Goal: Find specific page/section: Find specific page/section

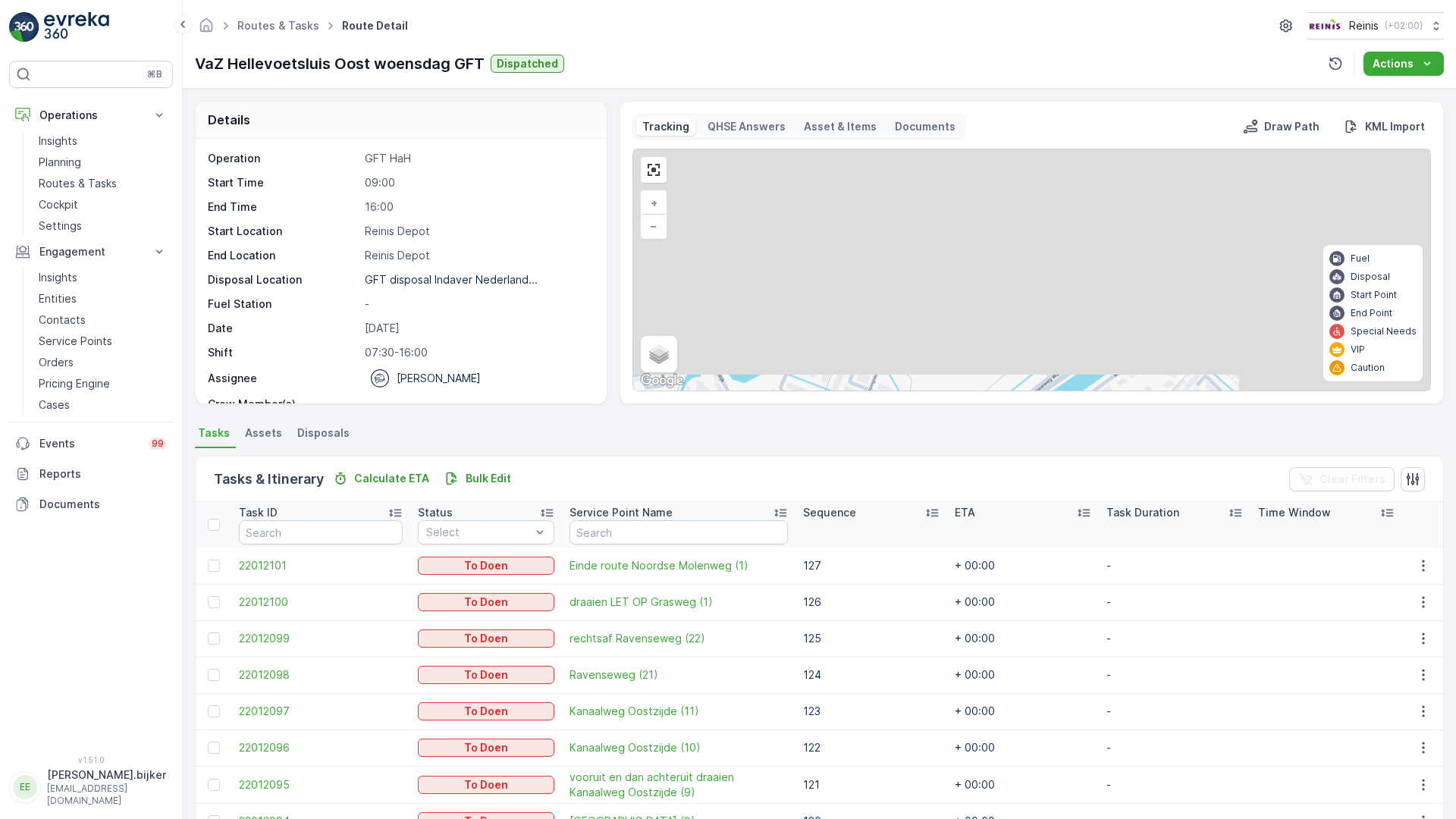
click at [634, 391] on div "2 2 2 2 2 3 2 2 2 2 2 2 2 3 2 2 2 2 2 3 2 2 3 123 50 116 115 72 127 126 125 124…" at bounding box center [1032, 269] width 798 height 242
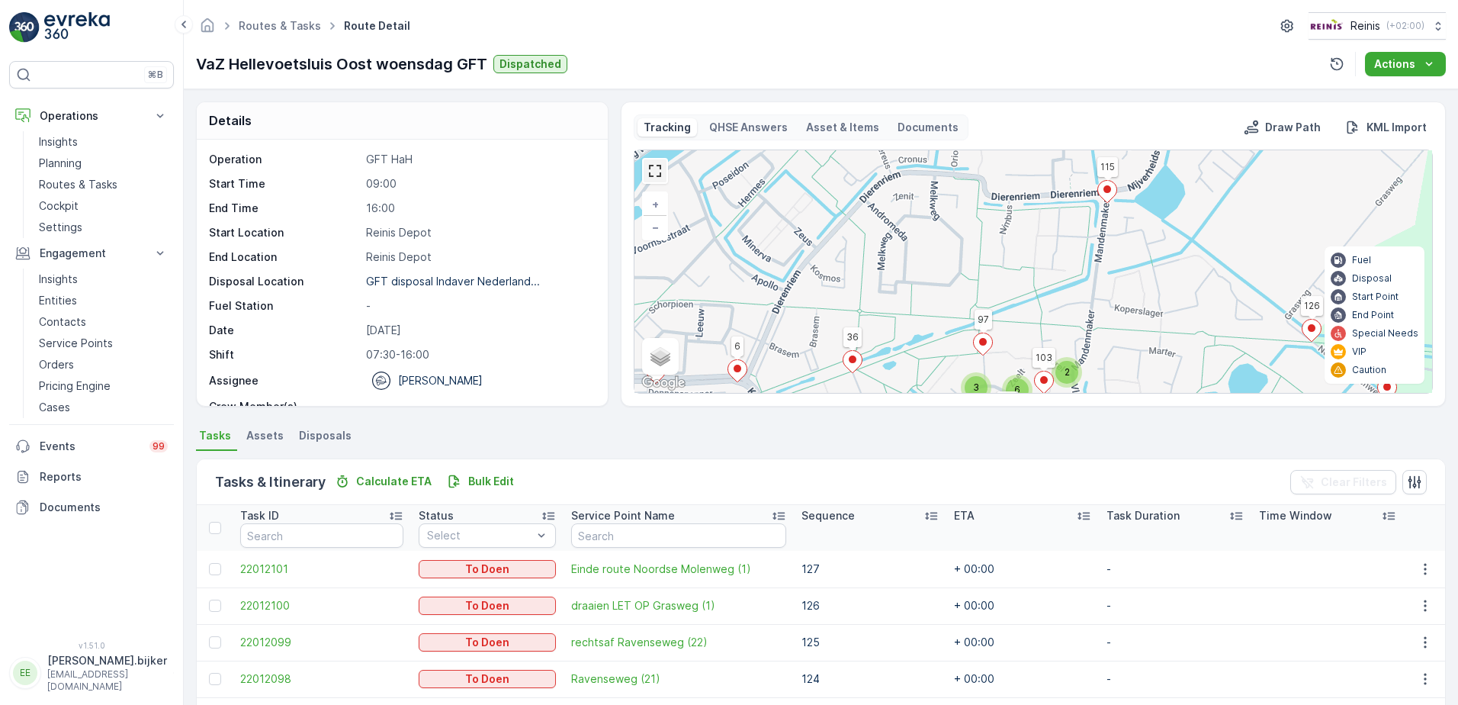
drag, startPoint x: 648, startPoint y: 178, endPoint x: 650, endPoint y: 288, distance: 110.6
click at [648, 178] on link at bounding box center [655, 170] width 23 height 23
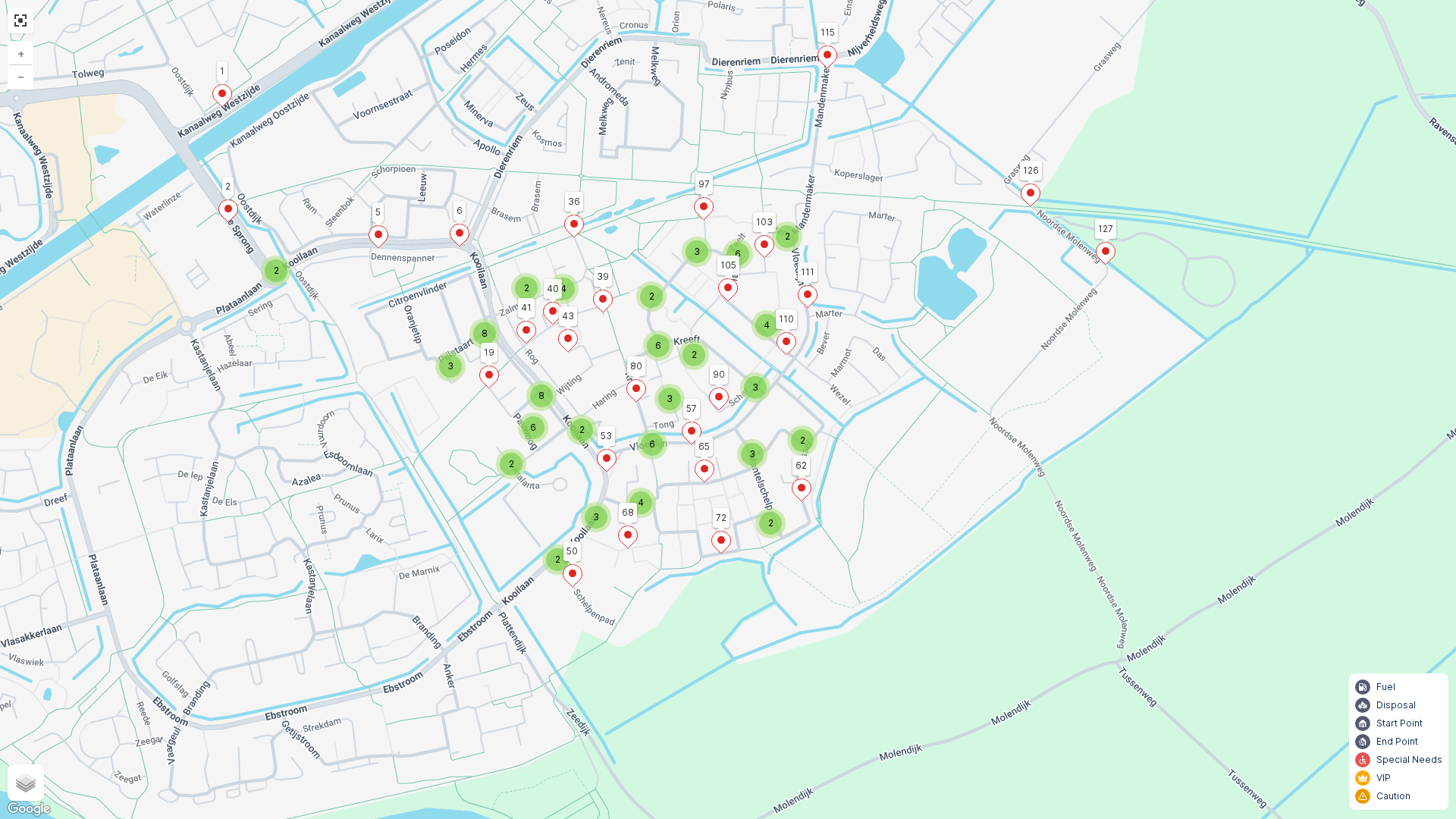
drag, startPoint x: 668, startPoint y: 526, endPoint x: 693, endPoint y: 303, distance: 224.4
click at [693, 303] on div "2 2 6 3 4 3 2 3 2 2 2 2 6 3 6 4 2 3 2 4 2 6 8 2 3 8 123 50 116 115 72 127 126 1…" at bounding box center [728, 410] width 1456 height 819
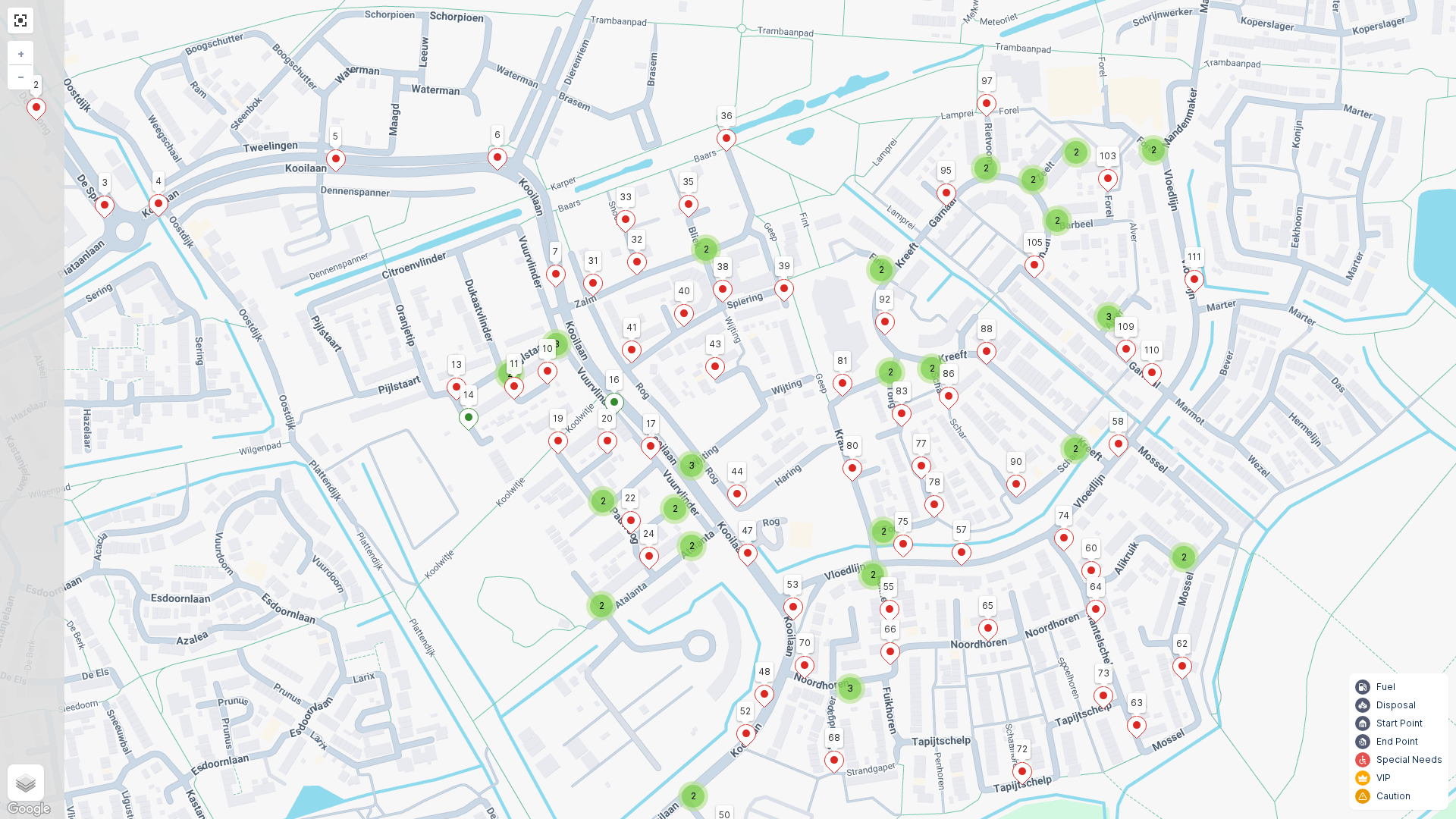
drag, startPoint x: 593, startPoint y: 334, endPoint x: 708, endPoint y: 409, distance: 137.3
click at [708, 409] on div "2 2 2 2 2 3 2 2 2 2 2 2 2 3 2 2 2 2 2 3 2 2 3 123 50 116 115 72 127 126 125 124…" at bounding box center [728, 410] width 1456 height 819
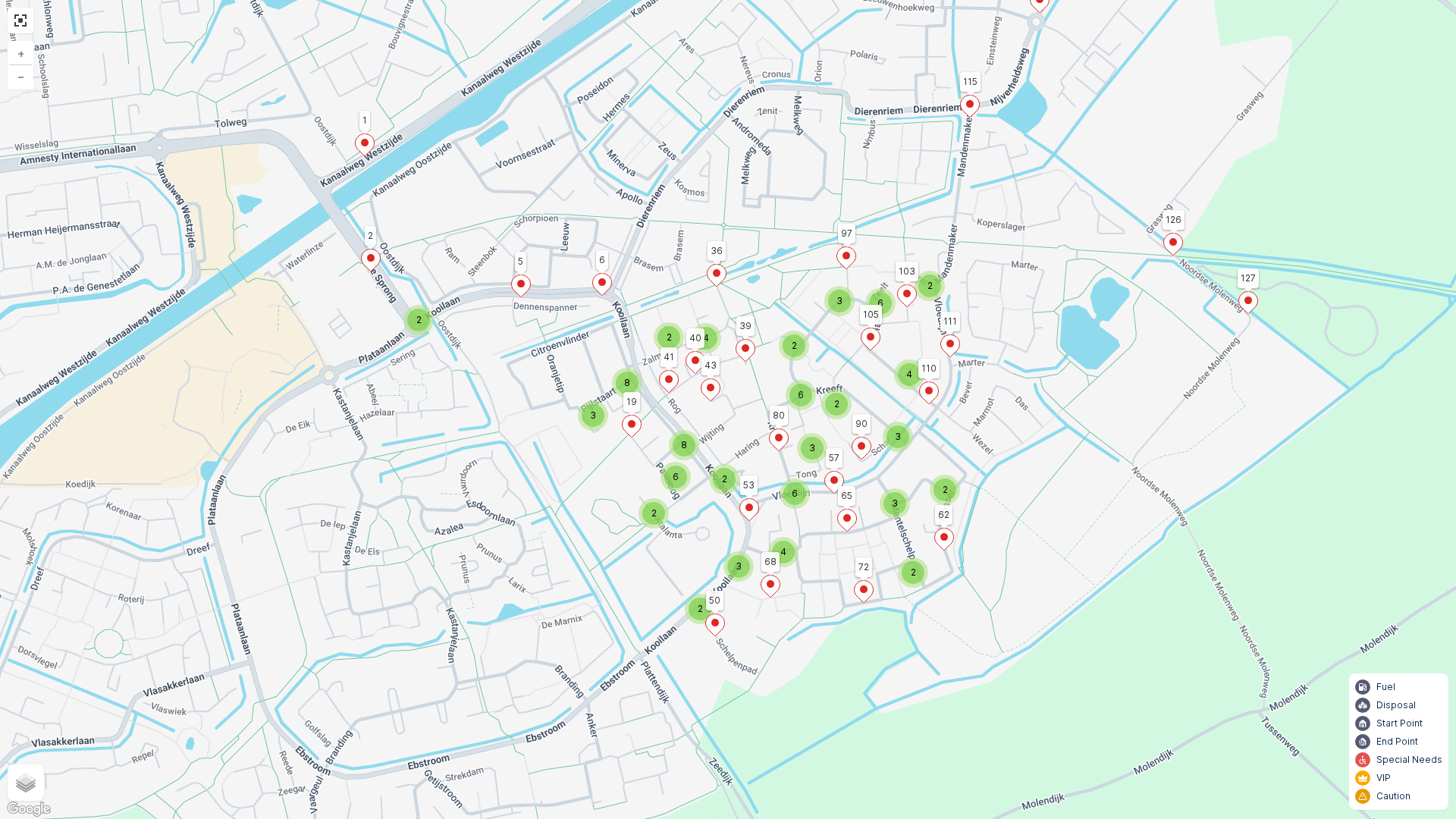
click at [463, 298] on div "2 2 6 3 4 3 2 3 2 2 2 2 6 3 6 4 2 3 2 4 2 6 8 2 3 8 123 50 116 115 72 127 126 1…" at bounding box center [728, 410] width 1456 height 819
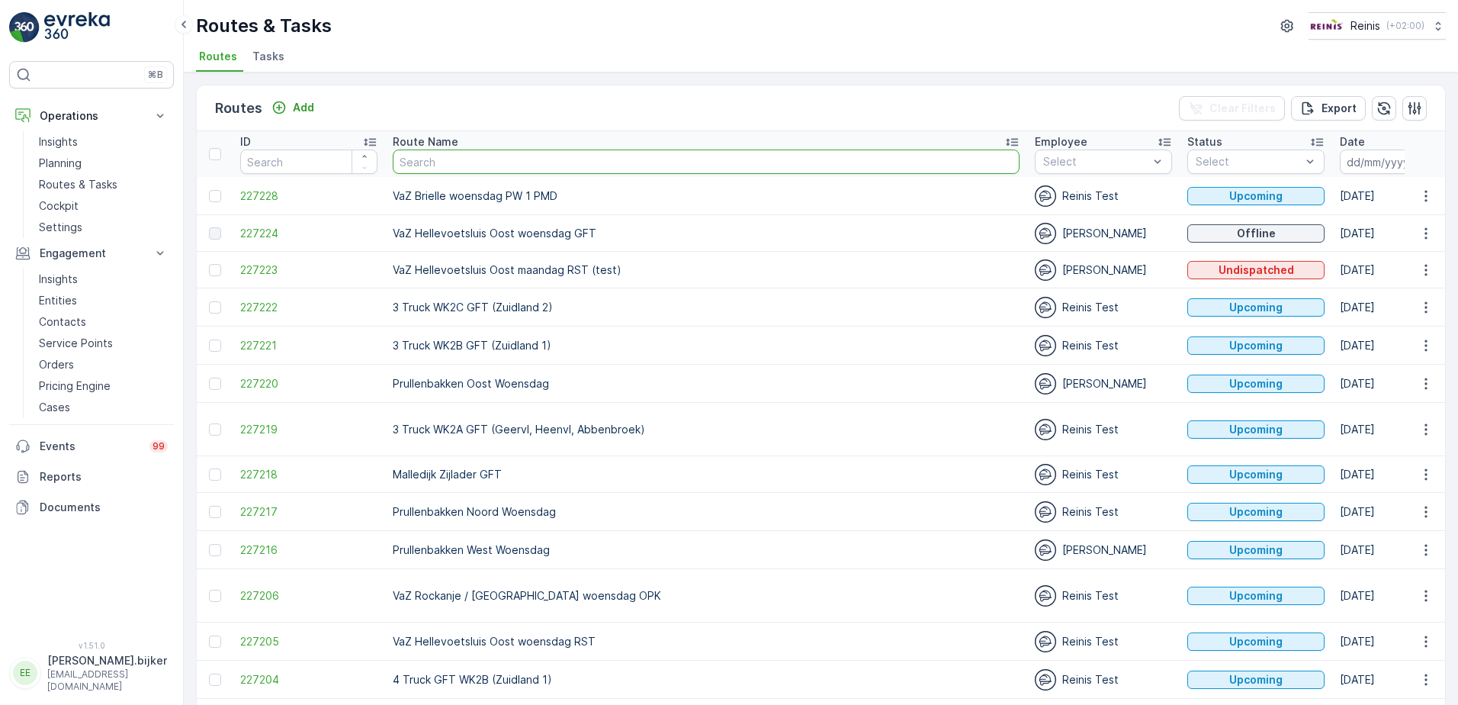
click at [633, 168] on input "text" at bounding box center [706, 161] width 627 height 24
type input "inpandig"
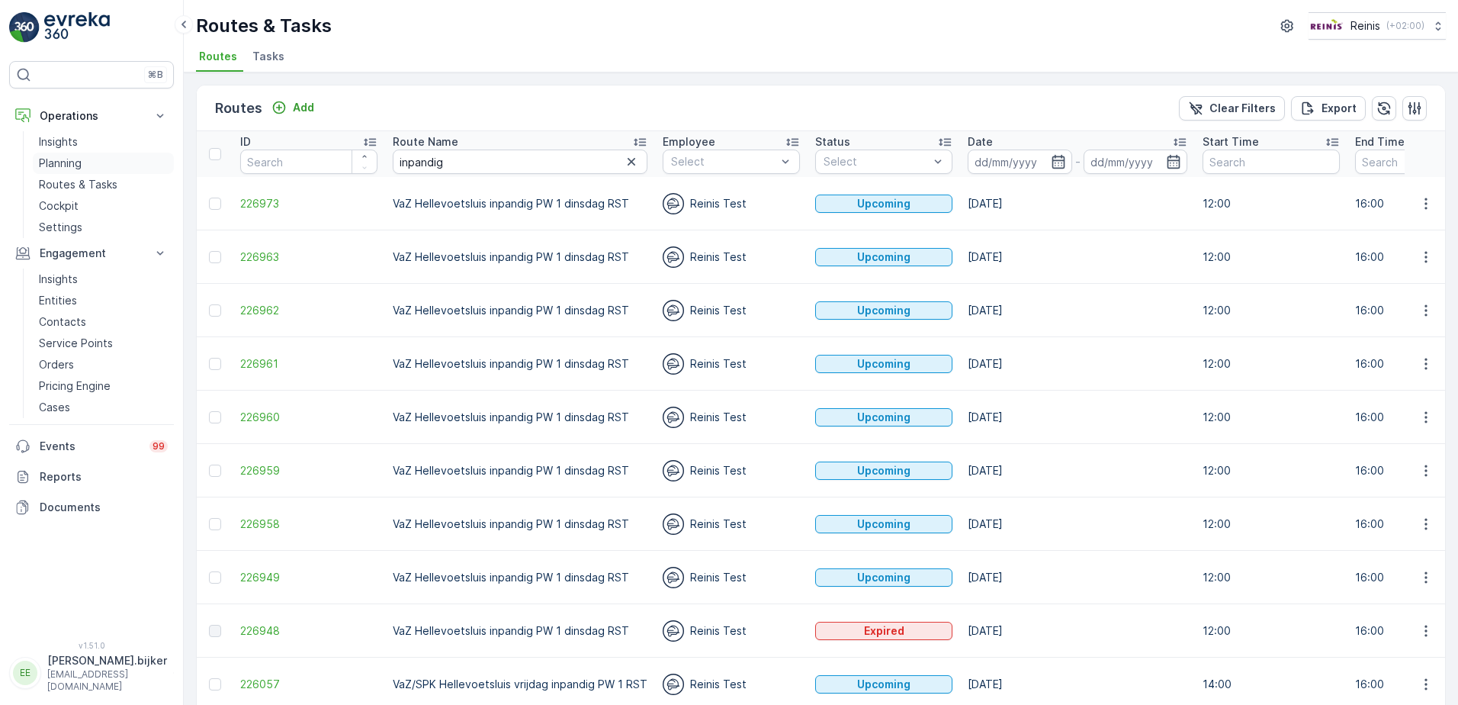
click at [74, 166] on p "Planning" at bounding box center [60, 163] width 43 height 15
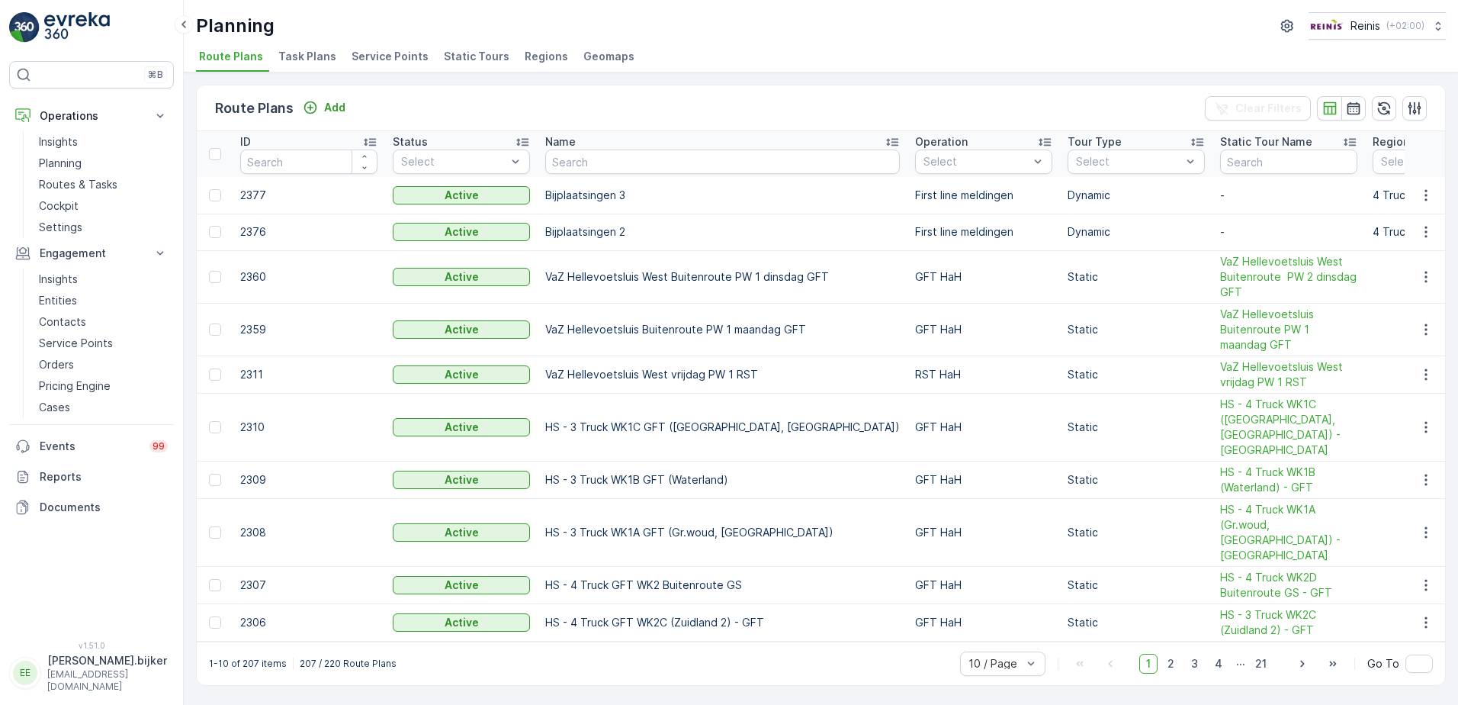
click at [487, 60] on span "Static Tours" at bounding box center [477, 56] width 66 height 15
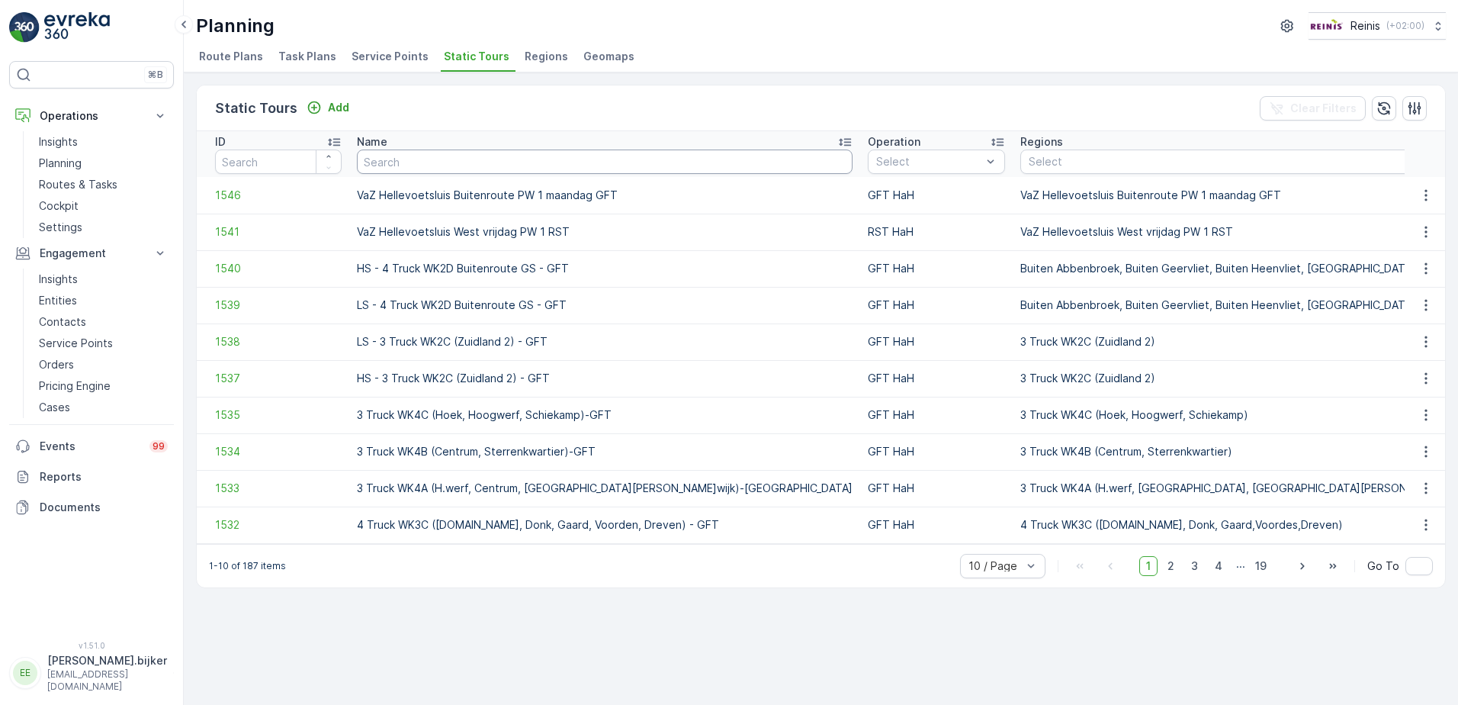
click at [589, 163] on input "text" at bounding box center [605, 161] width 496 height 24
type input "inpandig"
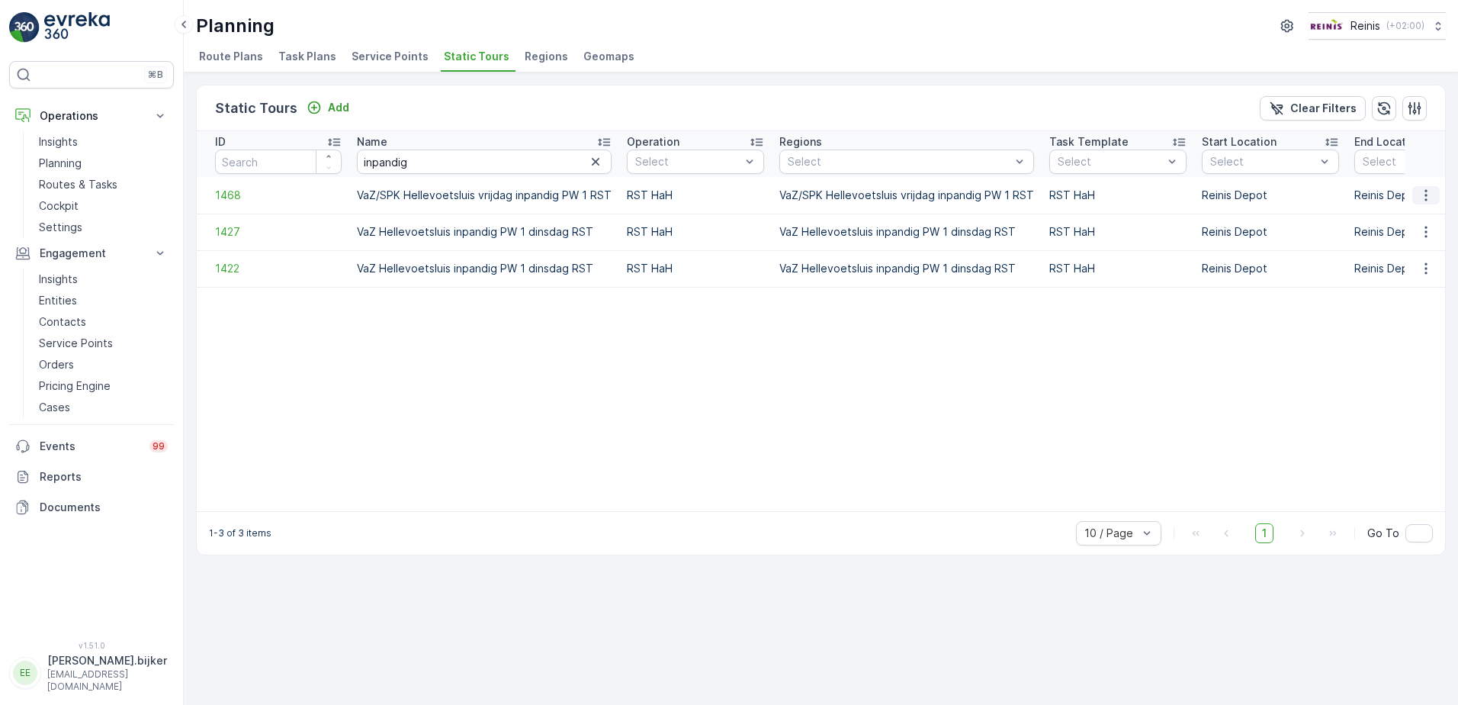
click at [1424, 192] on icon "button" at bounding box center [1426, 195] width 15 height 15
click at [1419, 217] on span "See More Details" at bounding box center [1399, 217] width 88 height 15
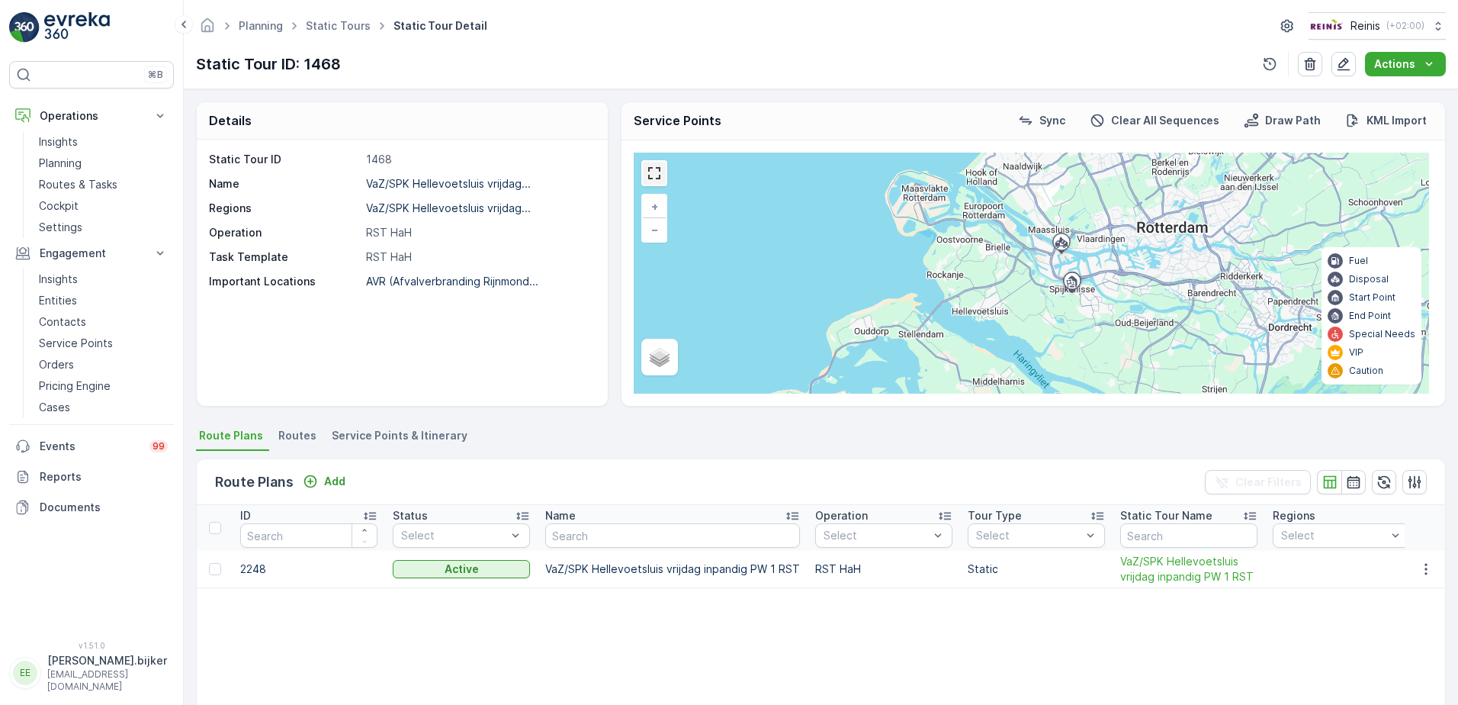
click at [657, 176] on link at bounding box center [654, 173] width 23 height 23
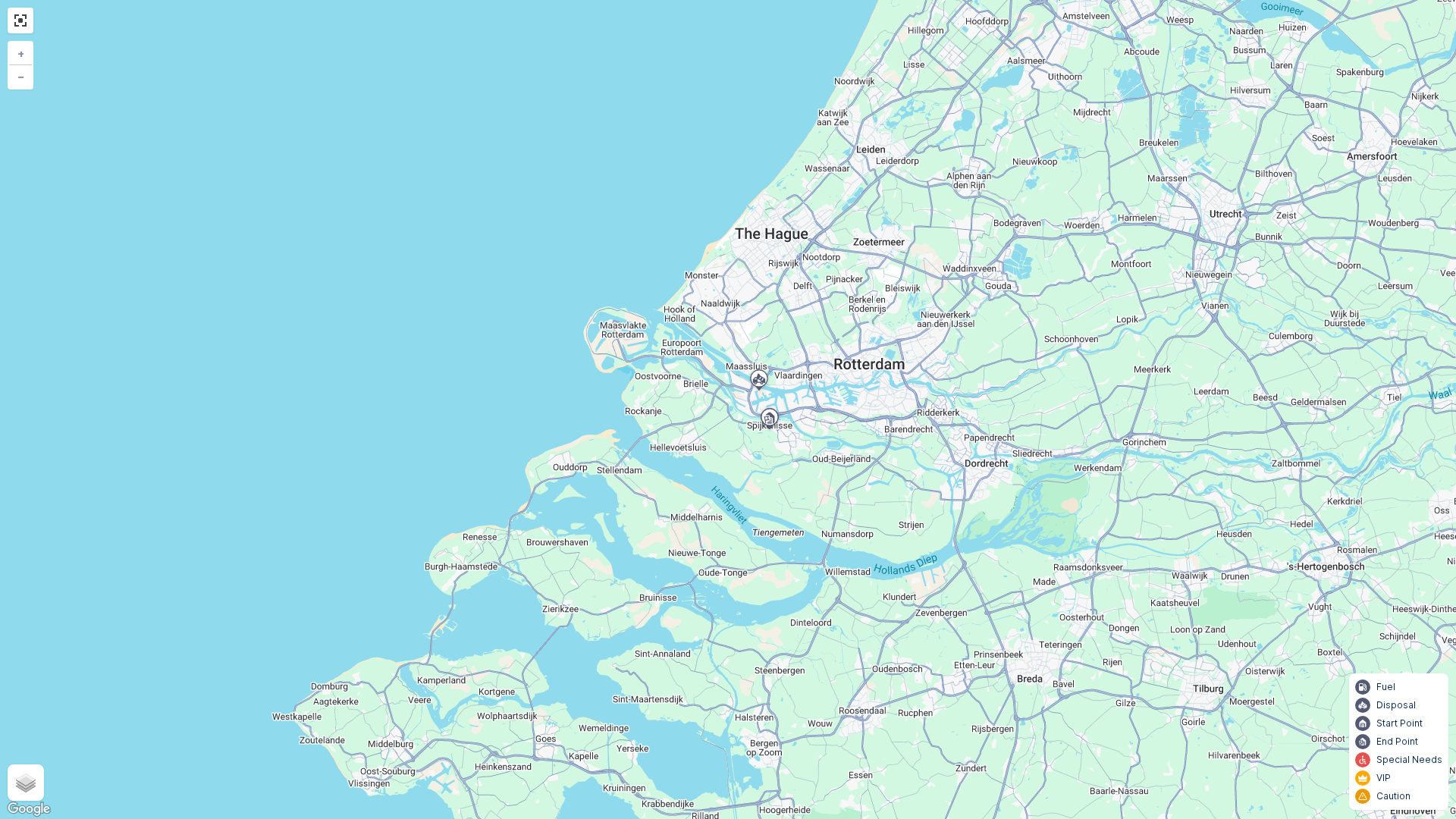
click at [647, 376] on div "+ − Satellite Roadmap Terrain Hybrid Leaflet Keyboard shortcuts Map Data Map da…" at bounding box center [728, 410] width 1456 height 819
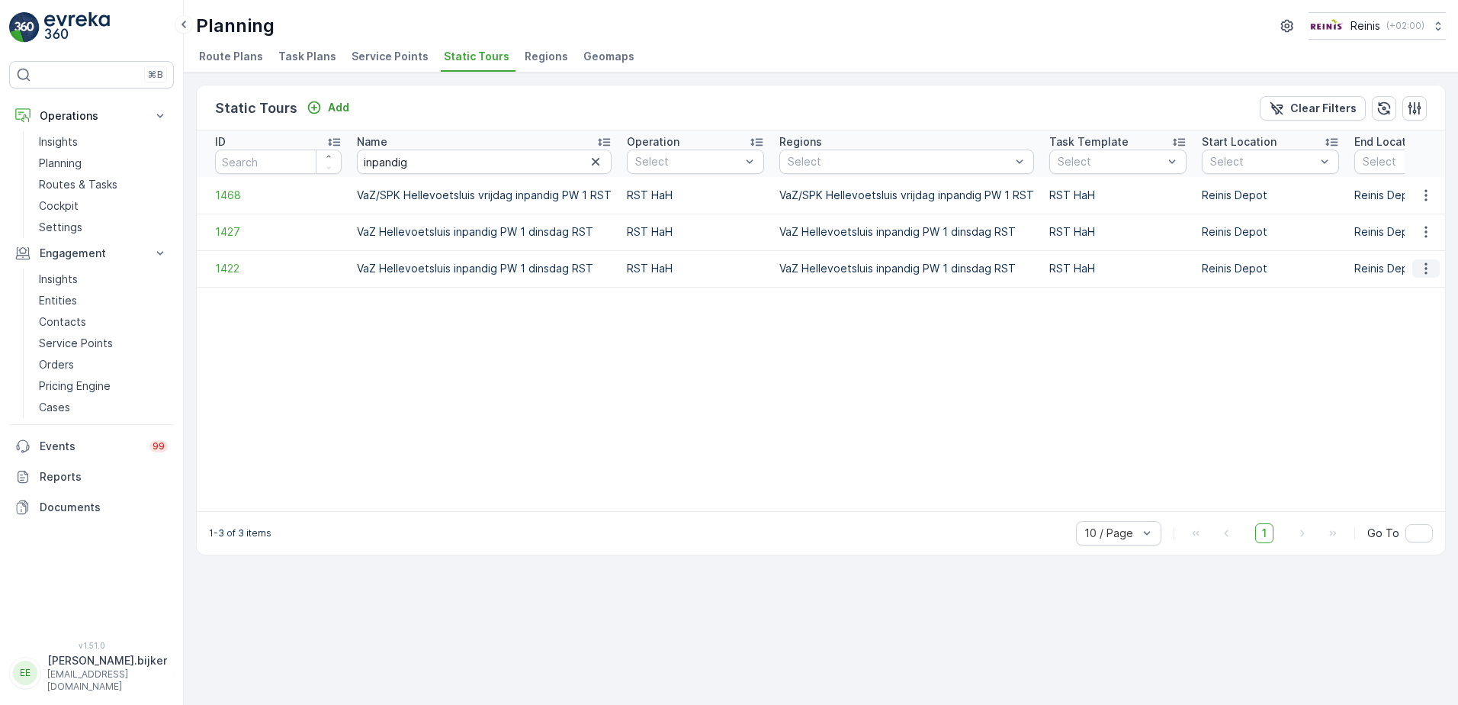
click at [1424, 263] on icon "button" at bounding box center [1426, 268] width 15 height 15
click at [1422, 288] on span "See More Details" at bounding box center [1399, 291] width 88 height 15
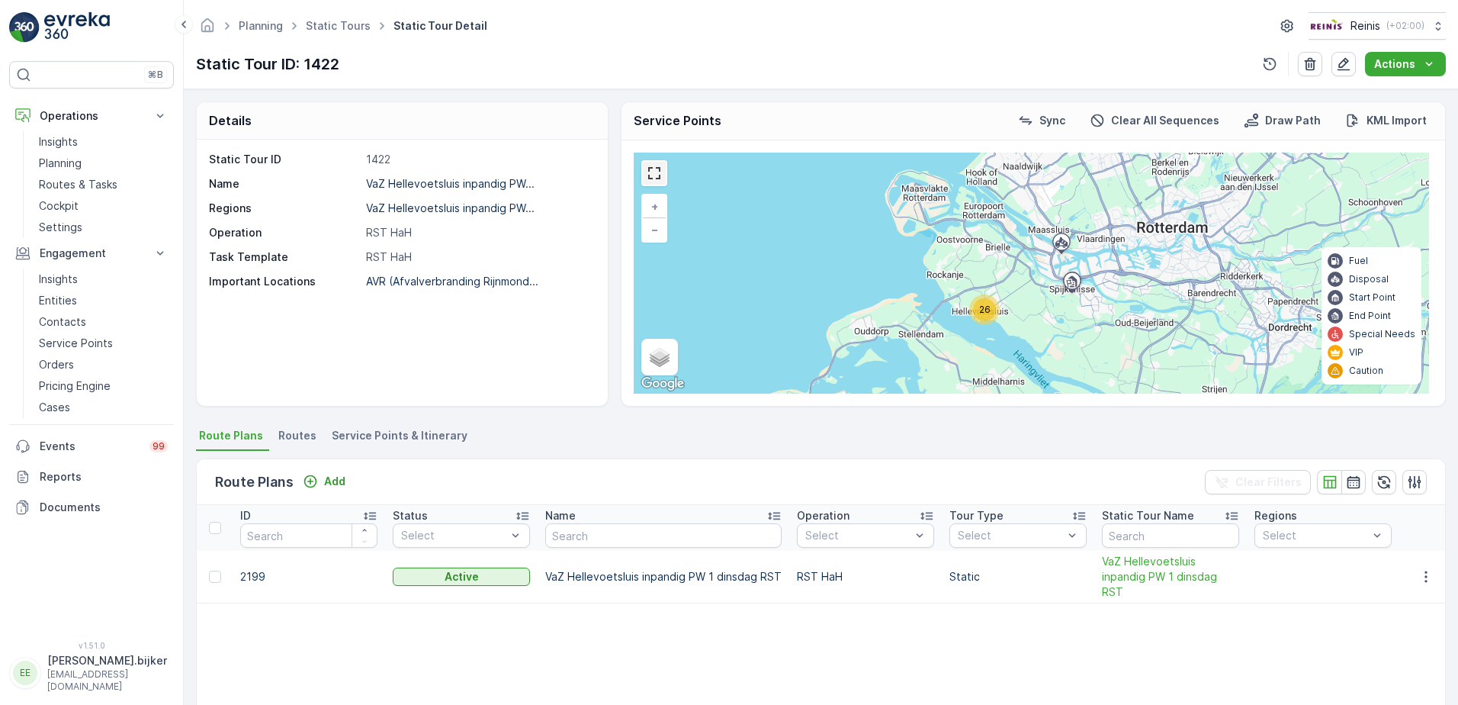
click at [657, 178] on link at bounding box center [654, 173] width 23 height 23
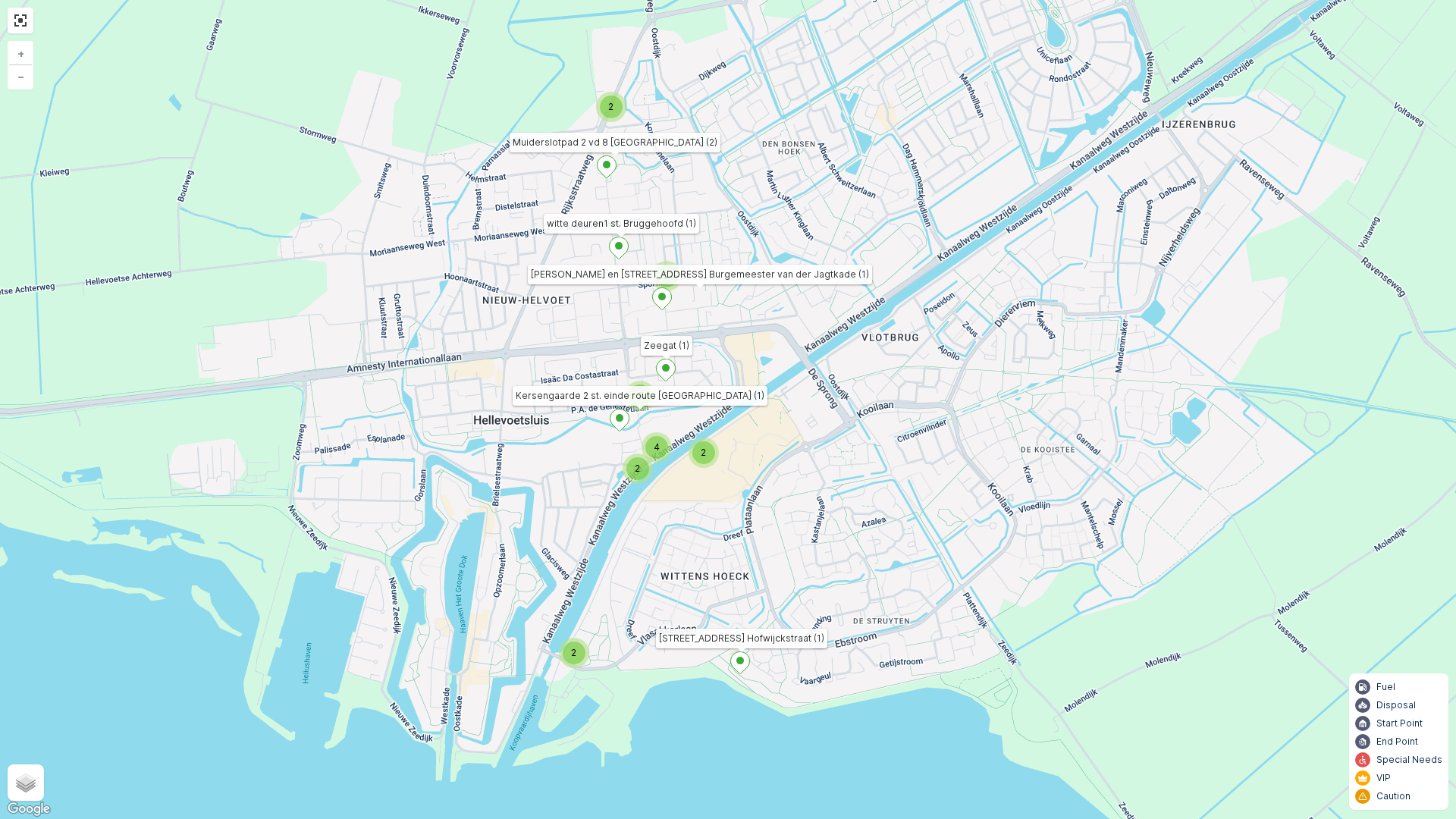
drag, startPoint x: 994, startPoint y: 356, endPoint x: 1014, endPoint y: 376, distance: 28.3
click at [1014, 376] on div "2 2 4 2 3 2 5 [STREET_ADDRESS] Hofwijckstraat (1) Zeegat (1) Kersengaarde 2 st.…" at bounding box center [728, 410] width 1456 height 819
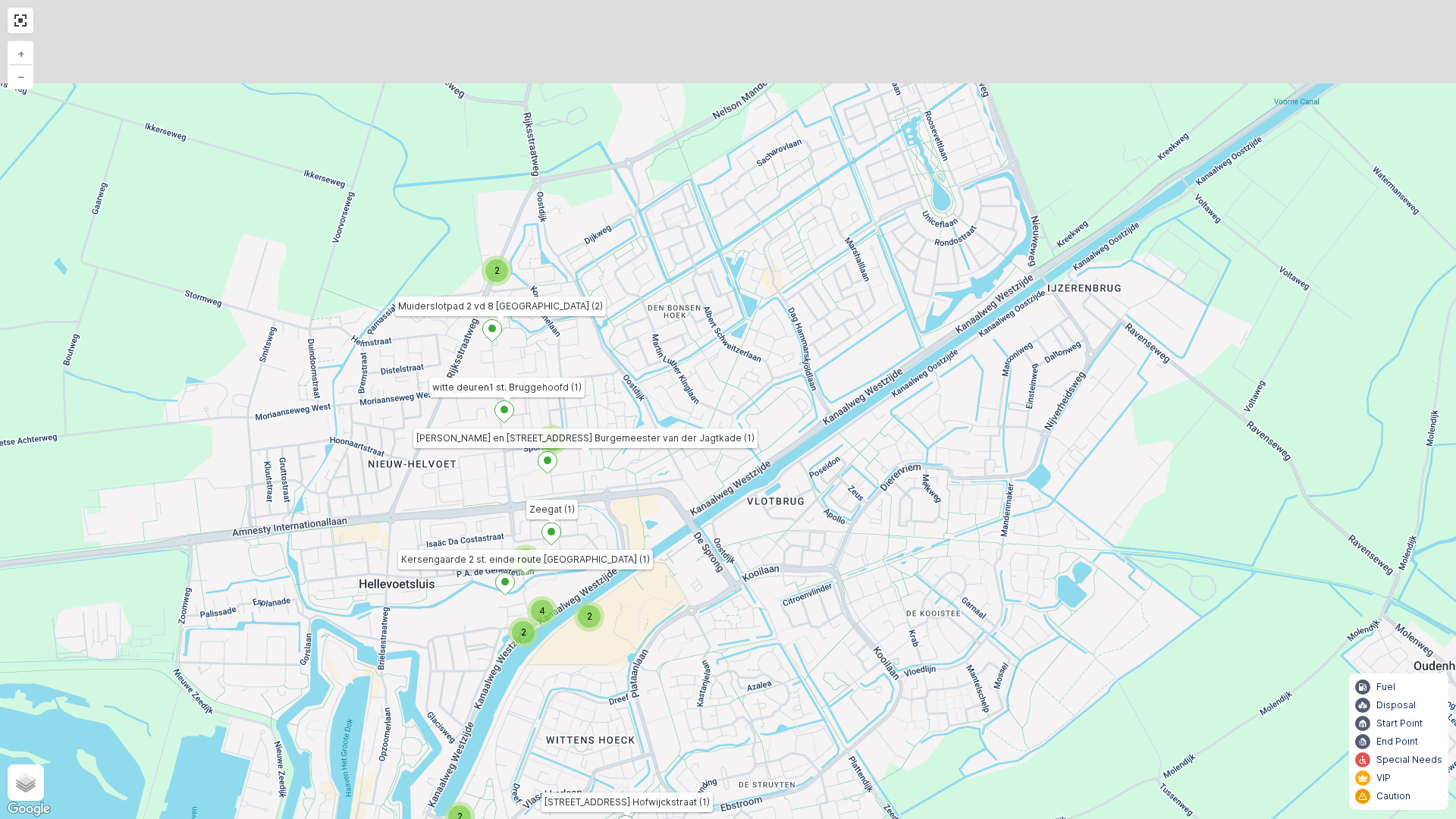
drag, startPoint x: 1111, startPoint y: 177, endPoint x: 993, endPoint y: 348, distance: 207.8
click at [993, 348] on div "2 2 4 2 3 2 5 [STREET_ADDRESS] Hofwijckstraat (1) Zeegat (1) Kersengaarde 2 st.…" at bounding box center [728, 410] width 1456 height 819
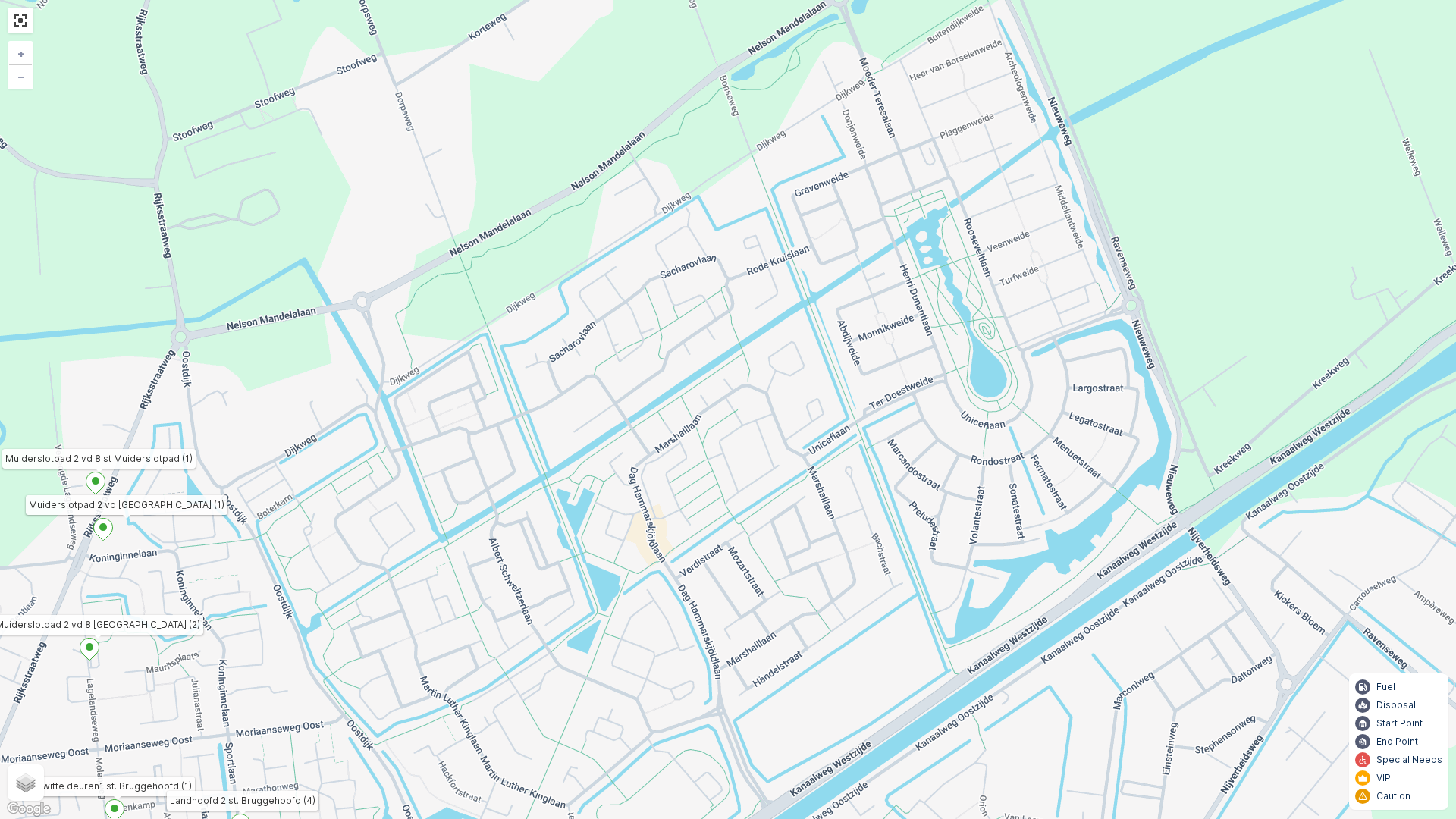
drag, startPoint x: 951, startPoint y: 110, endPoint x: 977, endPoint y: 229, distance: 121.8
click at [982, 232] on div "2 2 3 2 2 [STREET_ADDRESS] Hofwijckstraat (1) Zeegat (1) Kersengaarde 2 st. ein…" at bounding box center [728, 410] width 1456 height 819
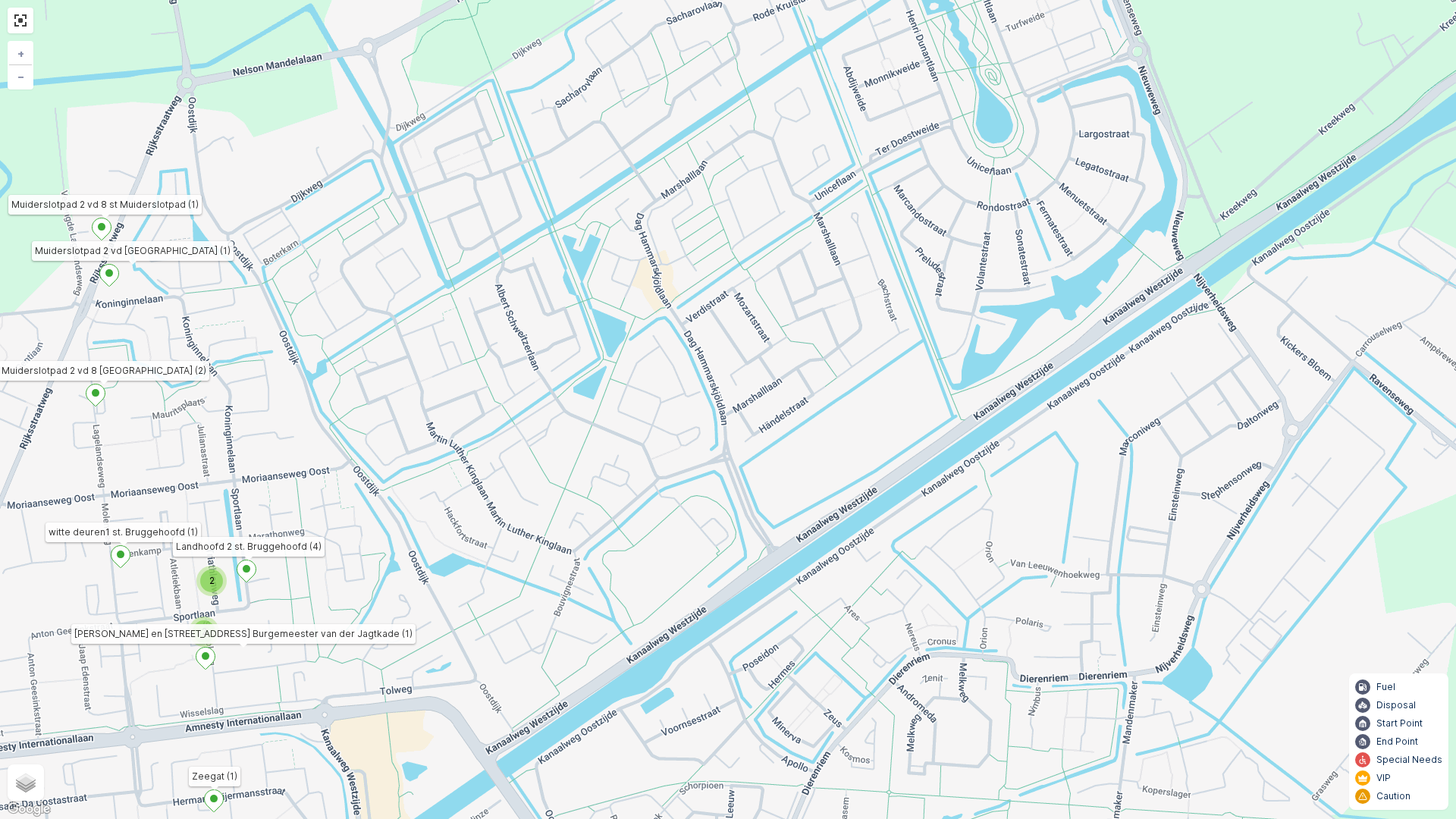
drag, startPoint x: 964, startPoint y: 436, endPoint x: 972, endPoint y: 183, distance: 253.1
click at [972, 183] on div "2 2 3 2 2 [STREET_ADDRESS] Hofwijckstraat (1) Zeegat (1) Kersengaarde 2 st. ein…" at bounding box center [728, 410] width 1456 height 819
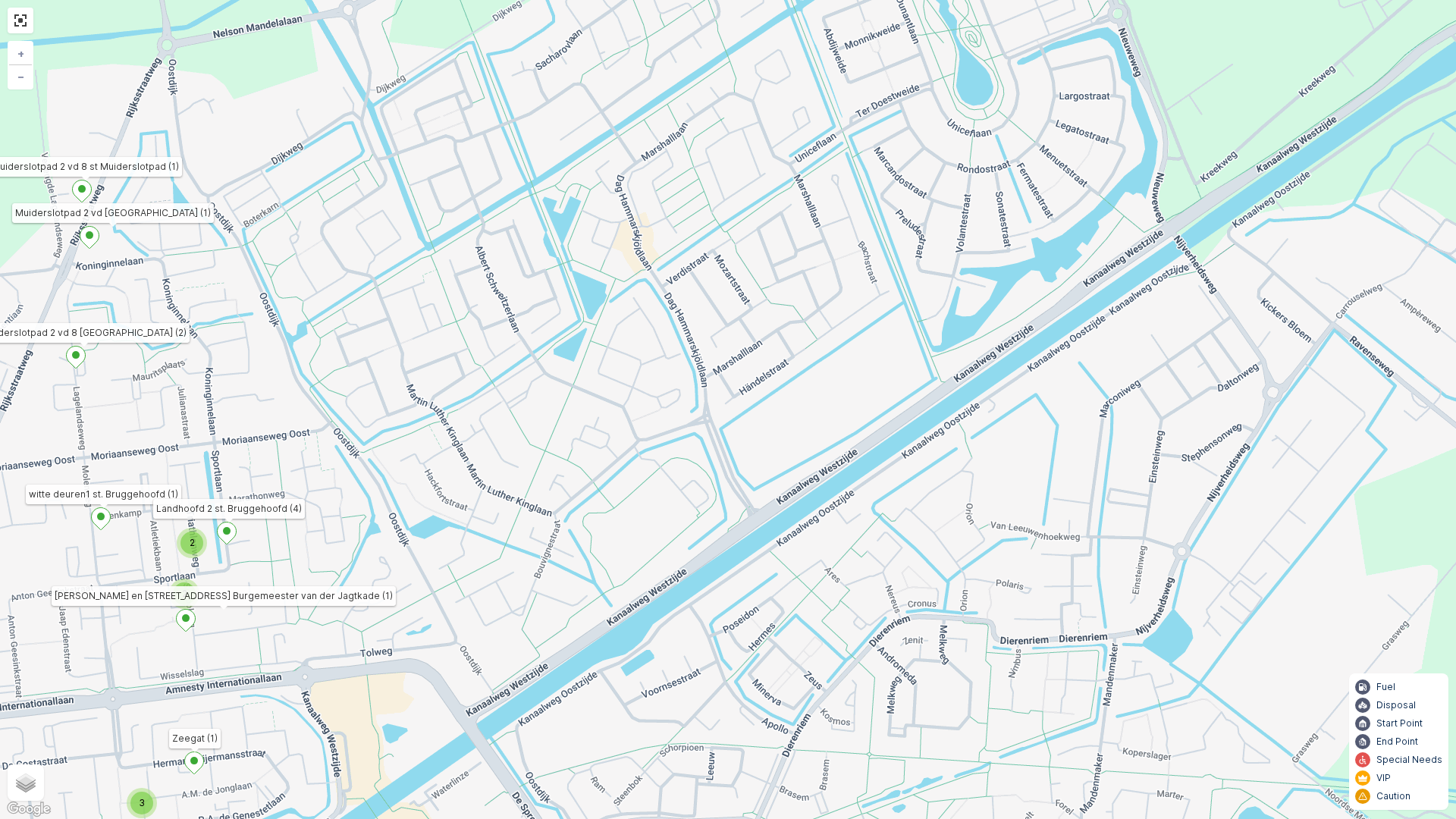
drag, startPoint x: 971, startPoint y: 163, endPoint x: 951, endPoint y: 125, distance: 42.9
click at [951, 125] on div "2 2 3 2 2 [STREET_ADDRESS] Hofwijckstraat (1) Zeegat (1) Kersengaarde 2 st. ein…" at bounding box center [728, 410] width 1456 height 819
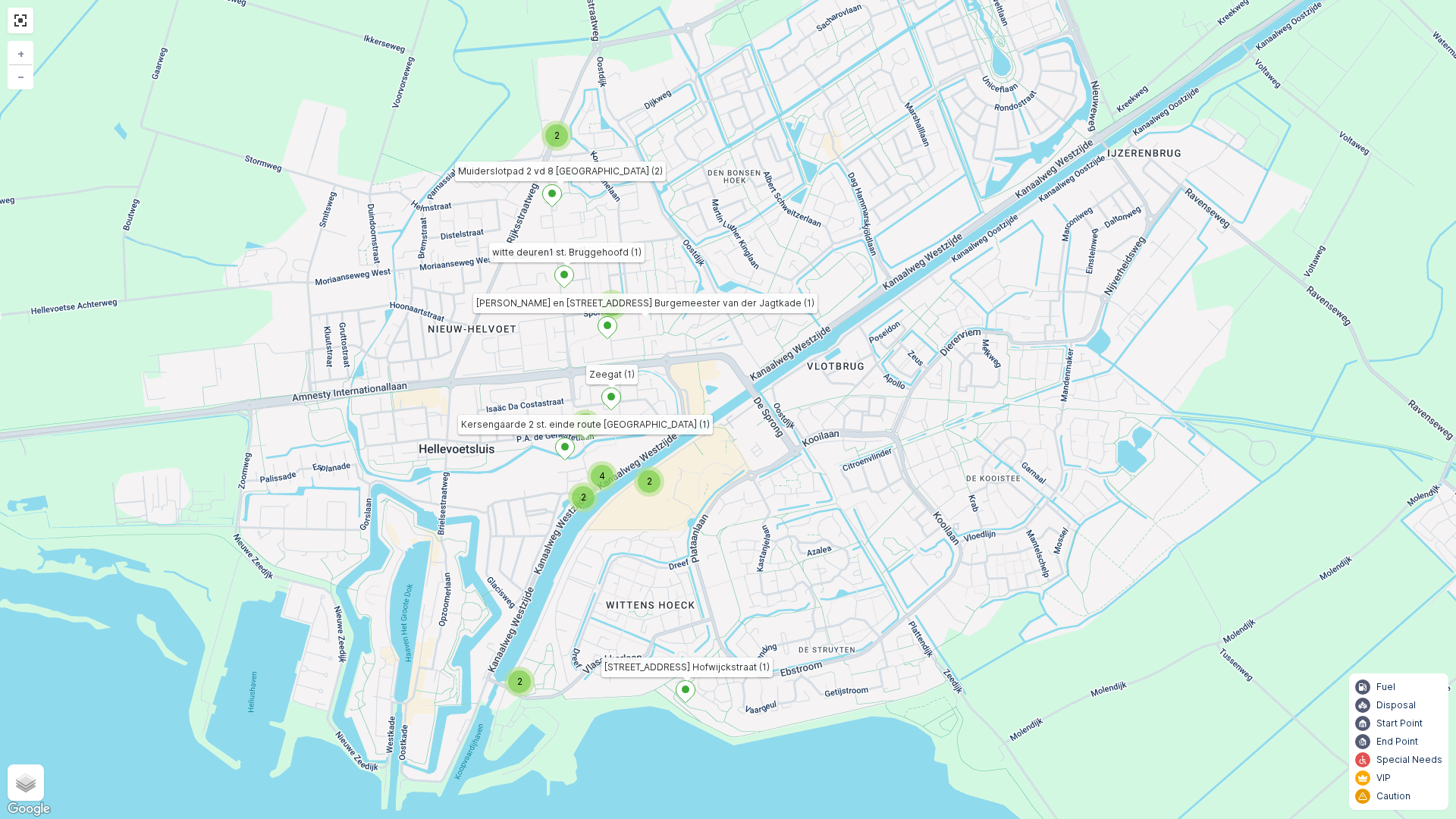
drag, startPoint x: 938, startPoint y: 492, endPoint x: 938, endPoint y: 428, distance: 64.0
click at [938, 428] on div "2 2 4 2 3 2 5 [STREET_ADDRESS] Hofwijckstraat (1) Zeegat (1) Kersengaarde 2 st.…" at bounding box center [728, 410] width 1456 height 819
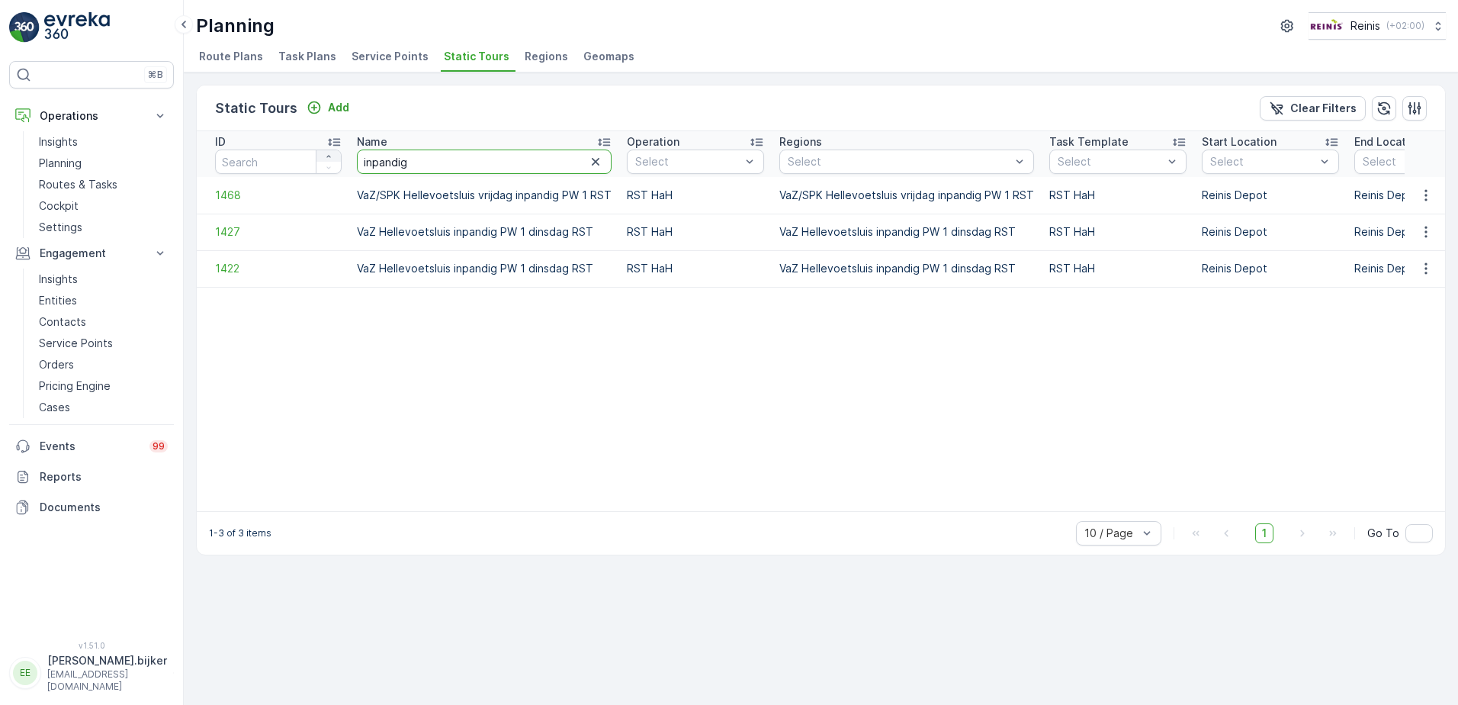
drag, startPoint x: 414, startPoint y: 159, endPoint x: 340, endPoint y: 151, distance: 74.5
click at [343, 151] on tr "ID Name inpandig Operation Select Regions Select Task Template Select Start Loc…" at bounding box center [1113, 154] width 1832 height 46
type input "oost"
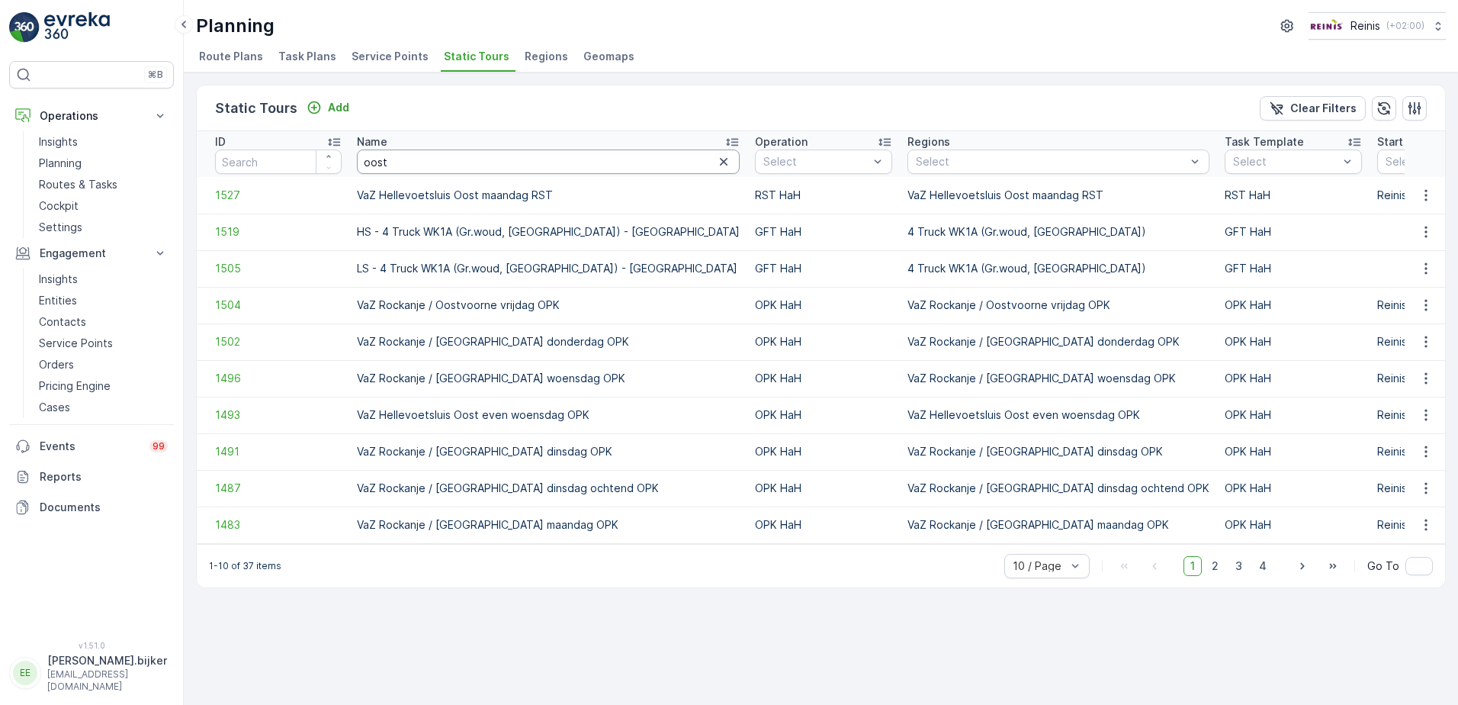
click at [396, 164] on input "oost" at bounding box center [548, 161] width 383 height 24
type input "o"
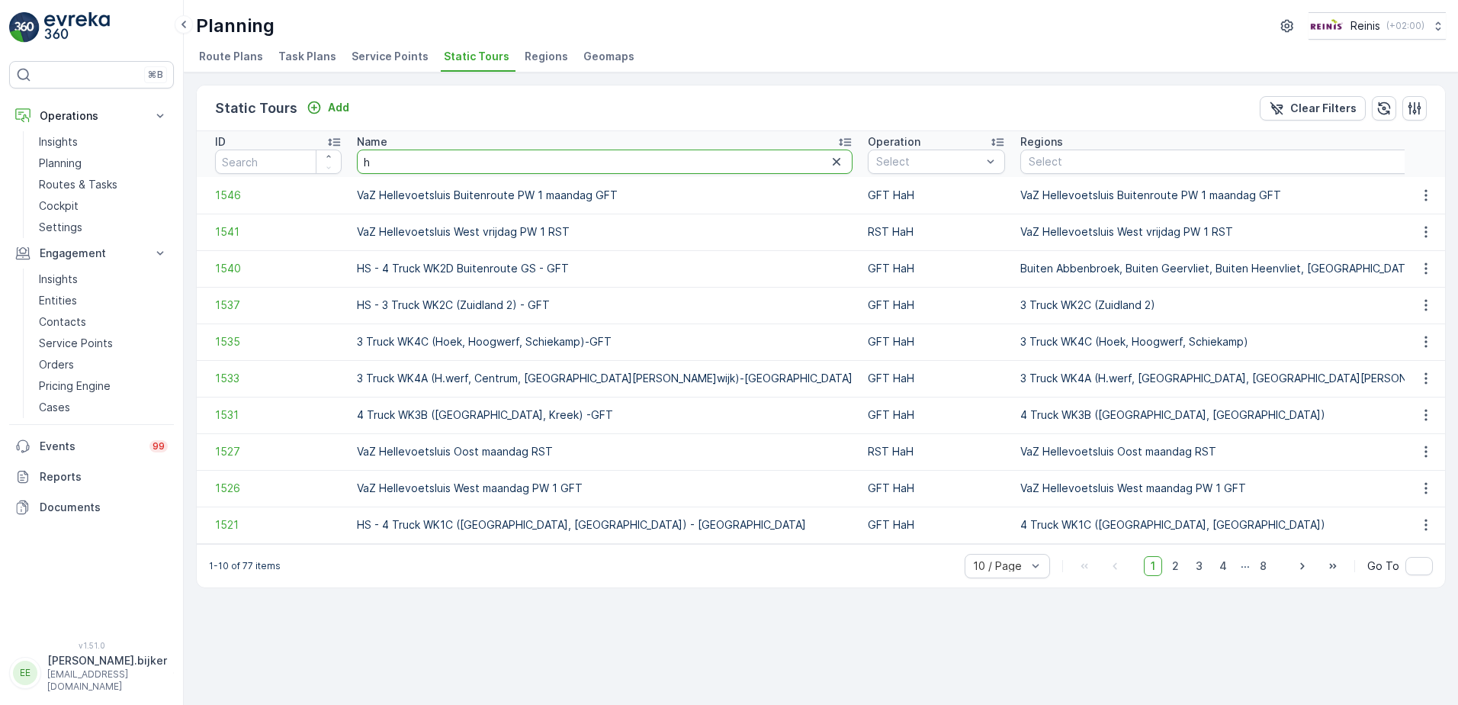
click at [387, 159] on input "h" at bounding box center [605, 161] width 496 height 24
type input "hellevoetsluis oost"
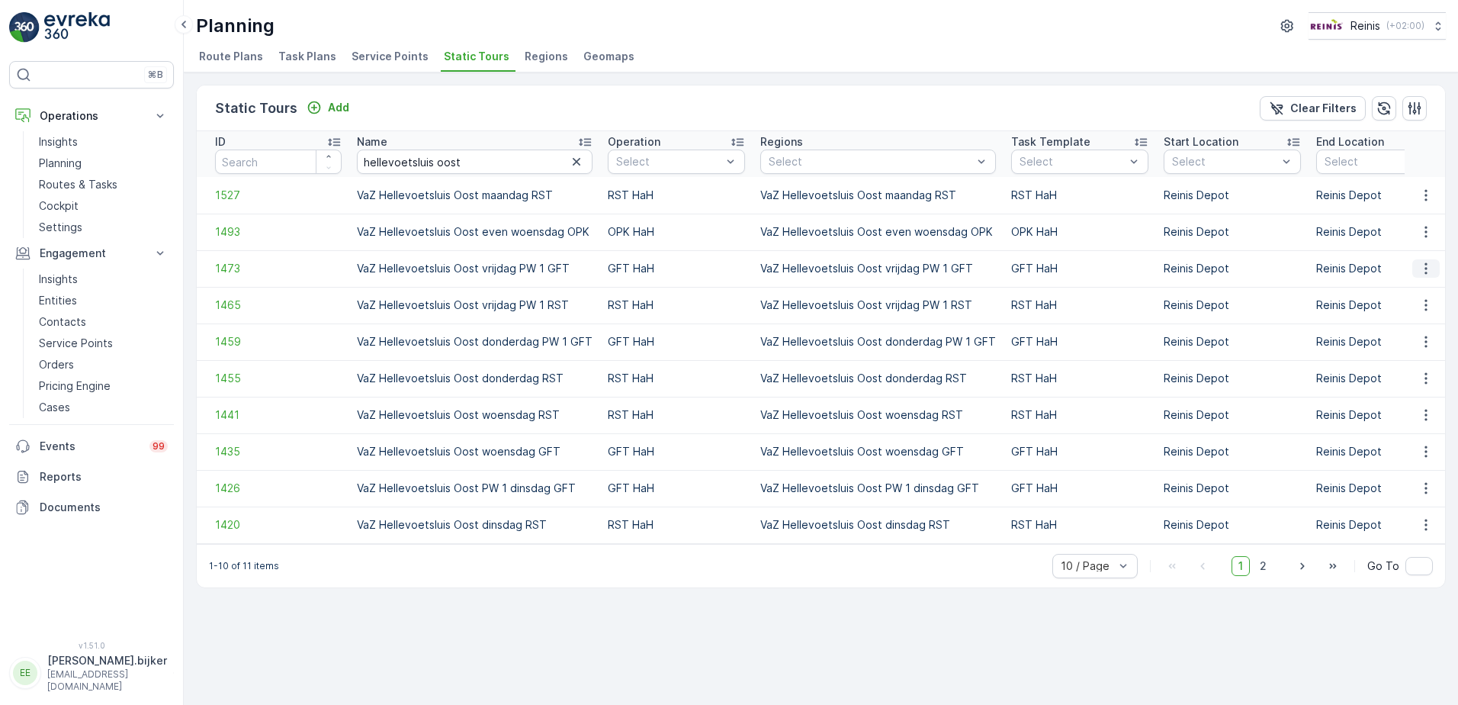
click at [1428, 265] on icon "button" at bounding box center [1426, 268] width 15 height 15
click at [1429, 291] on span "See More Details" at bounding box center [1399, 291] width 88 height 15
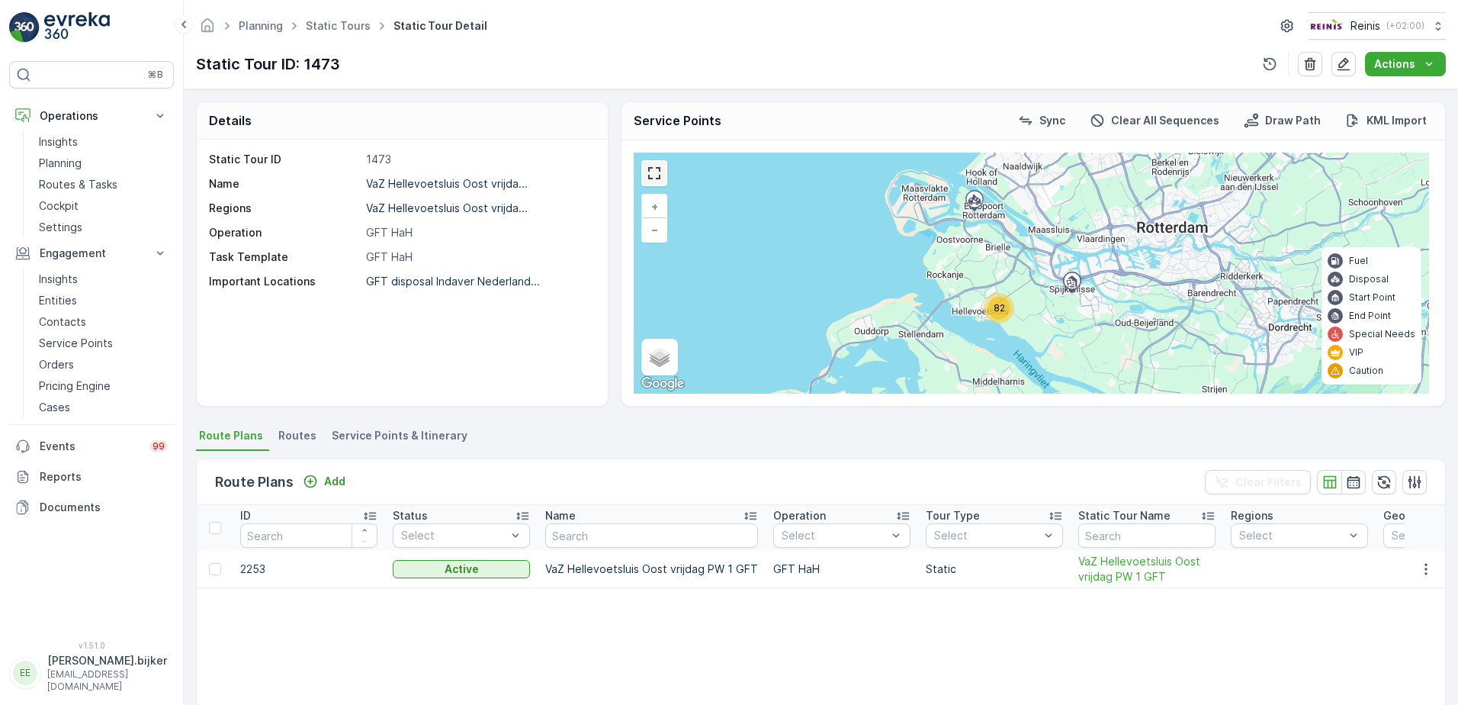
click at [660, 176] on link at bounding box center [654, 173] width 23 height 23
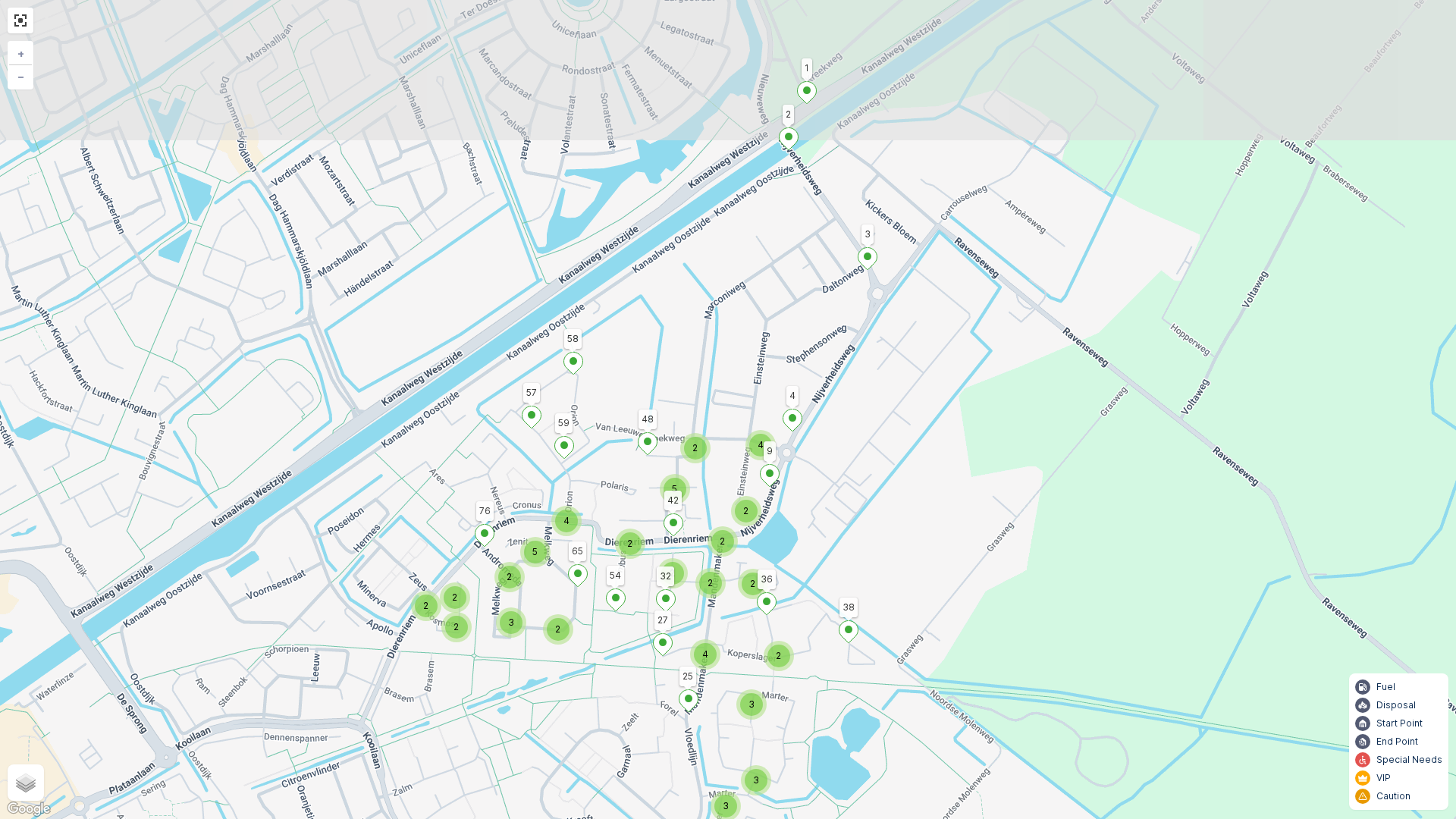
drag, startPoint x: 894, startPoint y: 278, endPoint x: 909, endPoint y: 451, distance: 173.6
click at [909, 451] on div "2 4 3 3 3 4 2 2 2 4 2 2 2 2 2 5 2 2 2 2 3 5 4 3 38 58 25 57 76 1 2 36 27 4 48 4…" at bounding box center [728, 410] width 1456 height 819
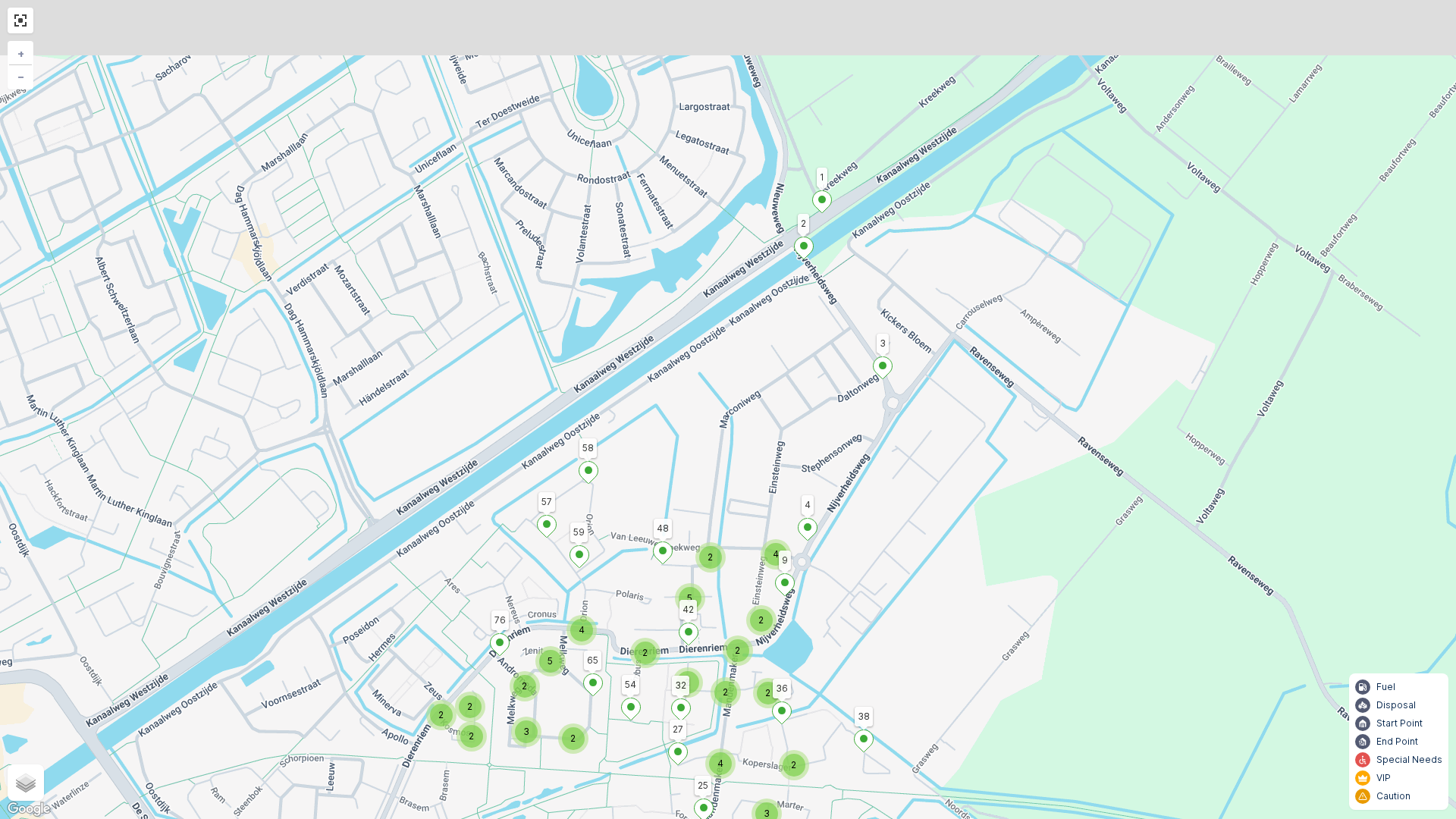
drag, startPoint x: 904, startPoint y: 117, endPoint x: 919, endPoint y: 222, distance: 106.1
click at [919, 222] on div "2 4 3 3 3 4 2 2 2 4 2 2 2 2 2 5 2 2 2 2 3 5 4 3 38 58 25 57 76 1 2 36 27 4 48 4…" at bounding box center [728, 410] width 1456 height 819
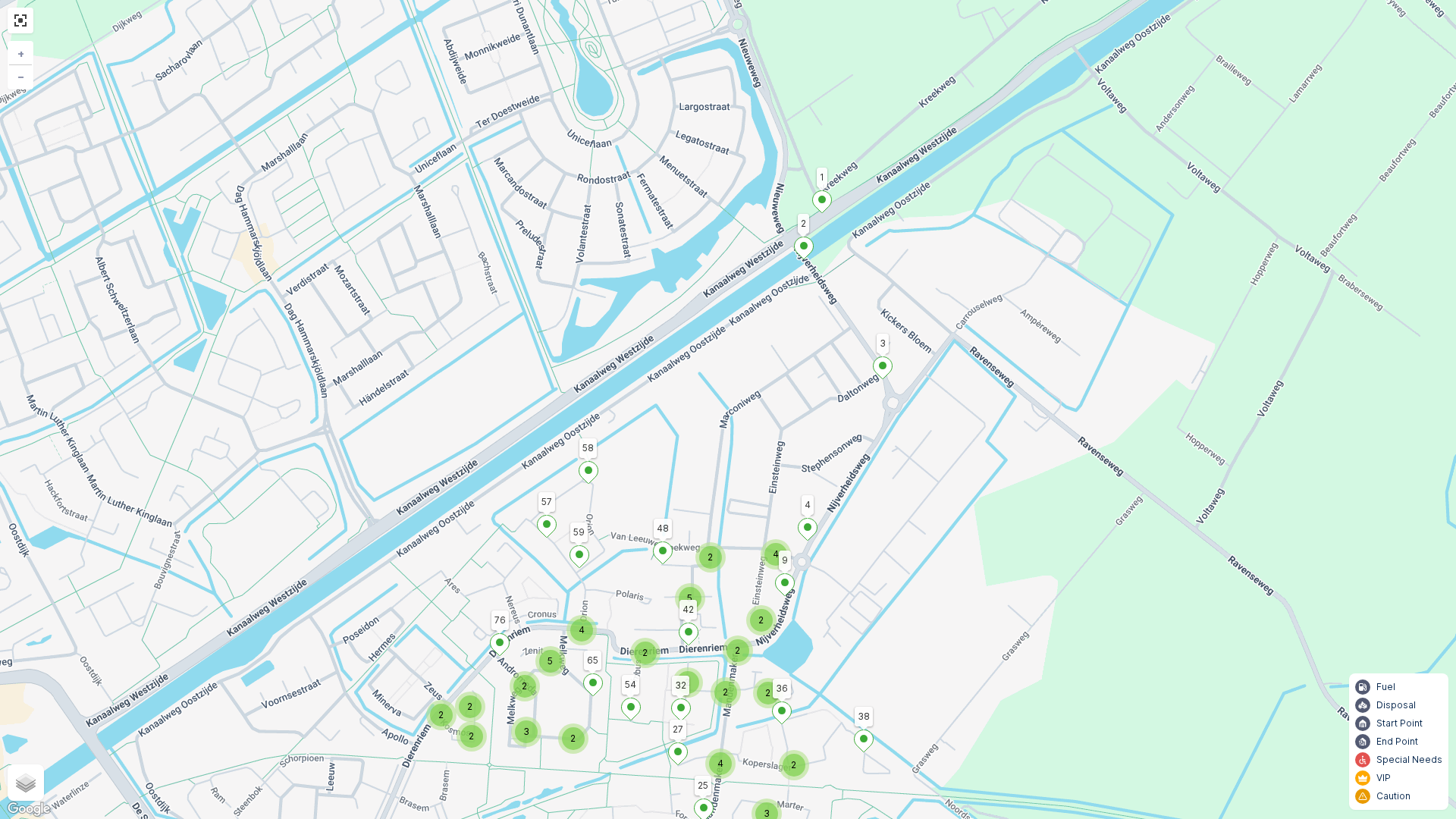
click at [824, 202] on ellipse at bounding box center [822, 200] width 8 height 8
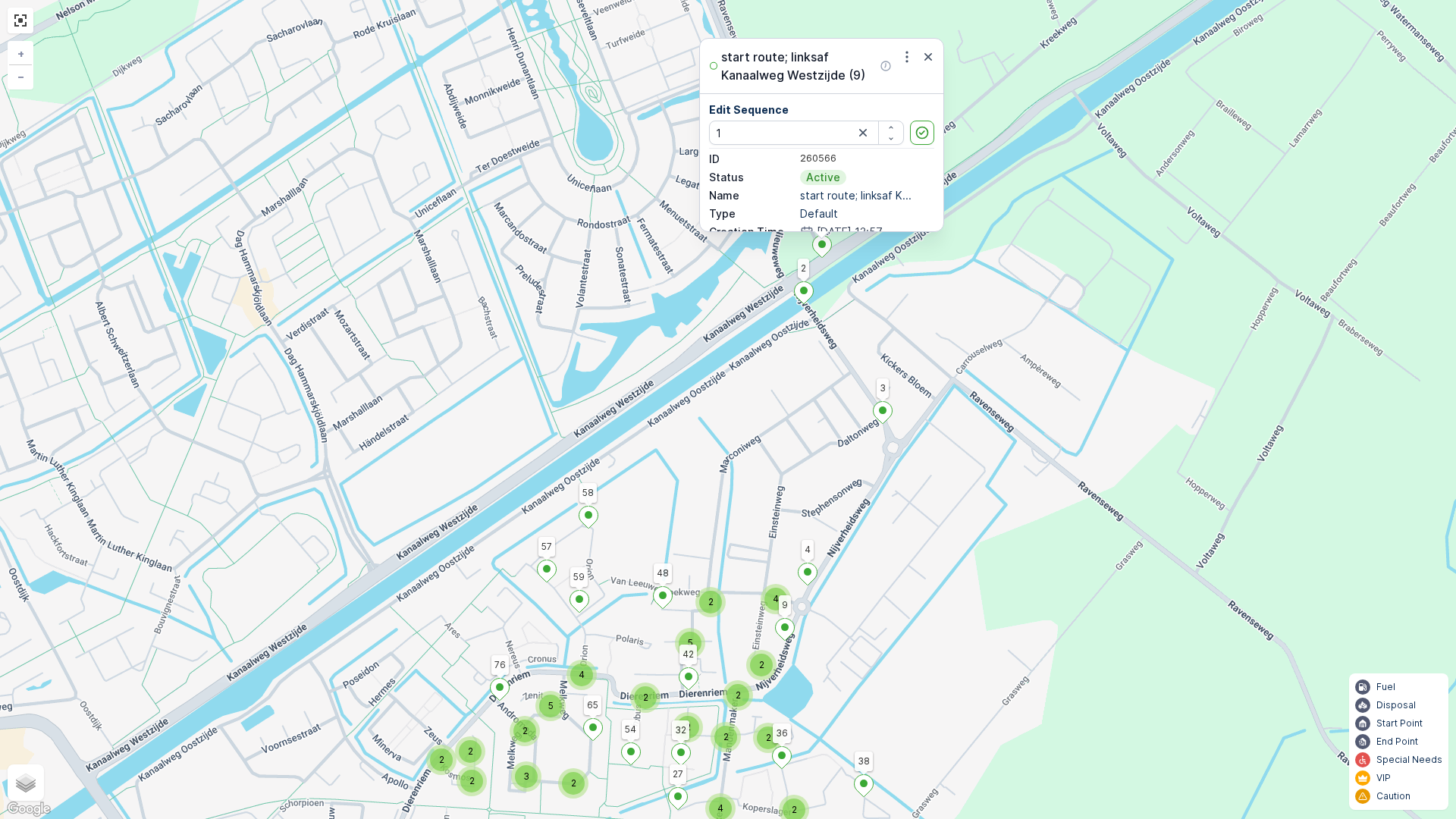
click at [881, 410] on ellipse at bounding box center [883, 410] width 8 height 8
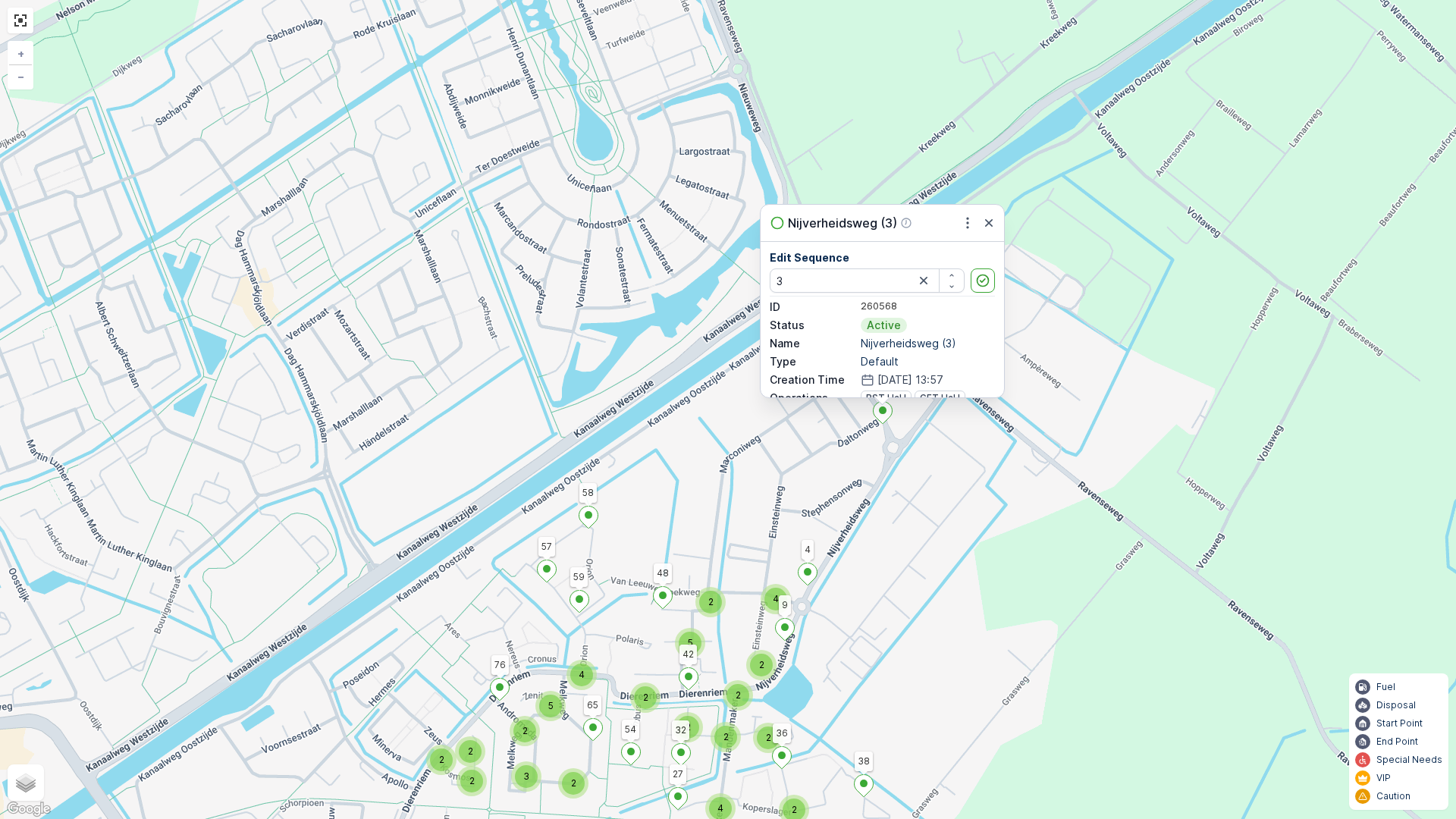
click at [932, 448] on div "2 4 3 3 3 4 2 2 2 4 2 2 2 2 2 5 2 2 2 2 3 5 4 3 38 58 25 57 76 1 2 36 27 4 48 4…" at bounding box center [728, 410] width 1456 height 819
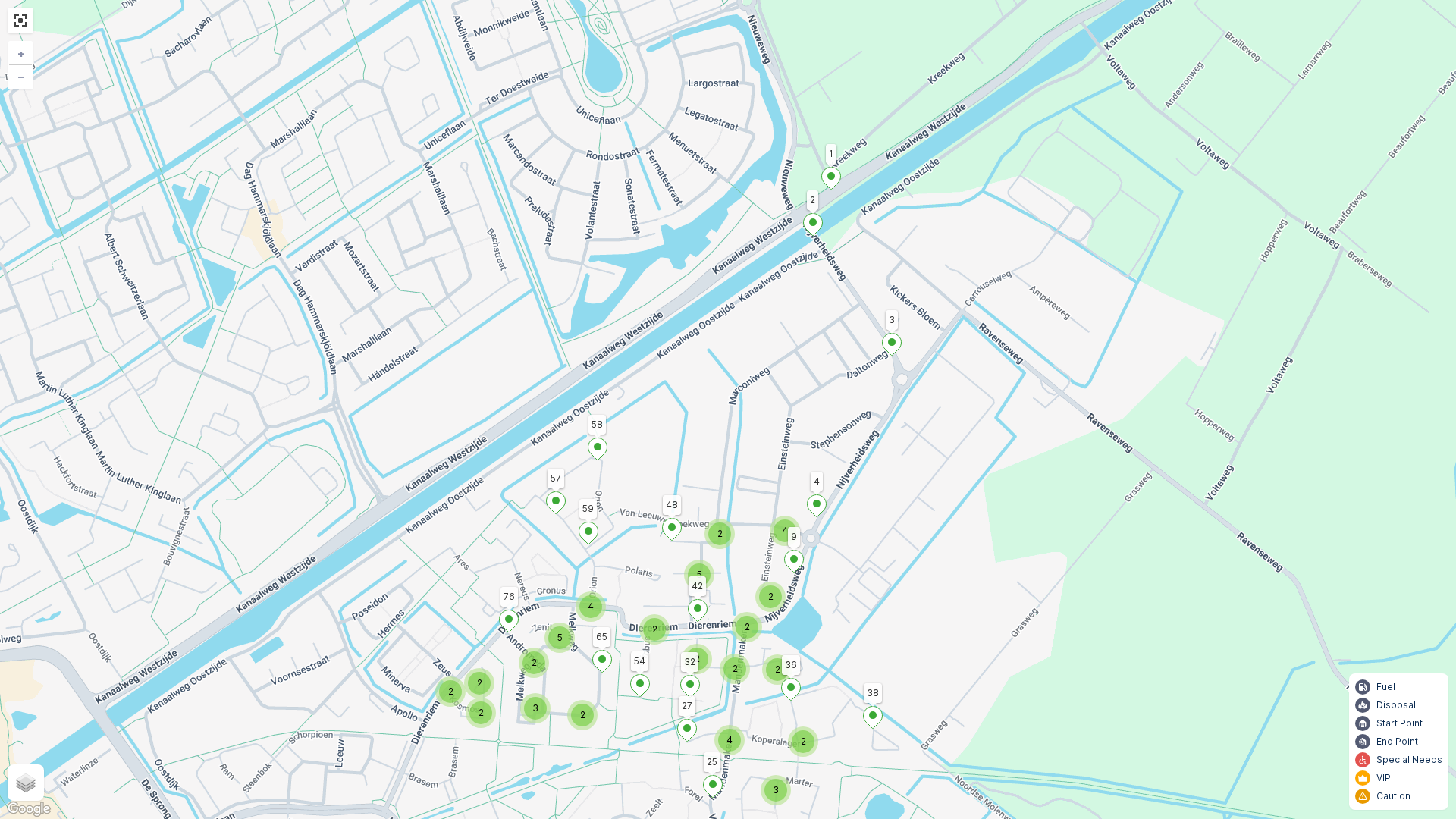
drag, startPoint x: 1023, startPoint y: 485, endPoint x: 1032, endPoint y: 435, distance: 50.8
click at [1032, 435] on div "2 4 3 3 3 4 2 2 2 4 2 2 2 2 2 5 2 2 2 2 3 5 4 3 38 58 25 57 76 1 2 36 27 4 48 4…" at bounding box center [728, 410] width 1456 height 819
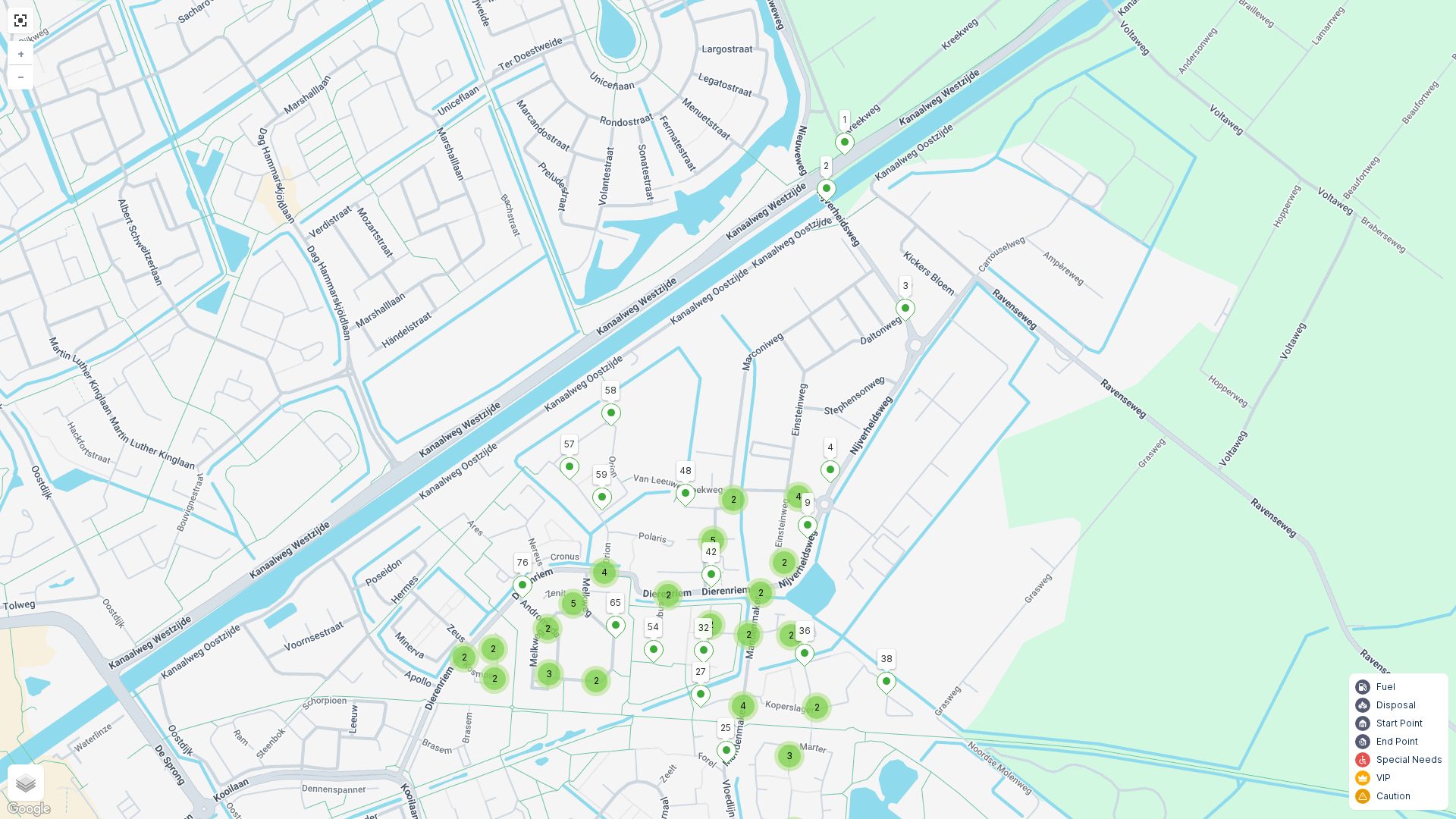
drag, startPoint x: 848, startPoint y: 603, endPoint x: 862, endPoint y: 568, distance: 37.7
click at [862, 568] on div "2 4 3 3 3 4 2 2 2 4 2 2 2 2 2 5 2 2 2 2 3 5 4 3 38 58 25 57 76 1 2 36 27 4 48 4…" at bounding box center [728, 410] width 1456 height 819
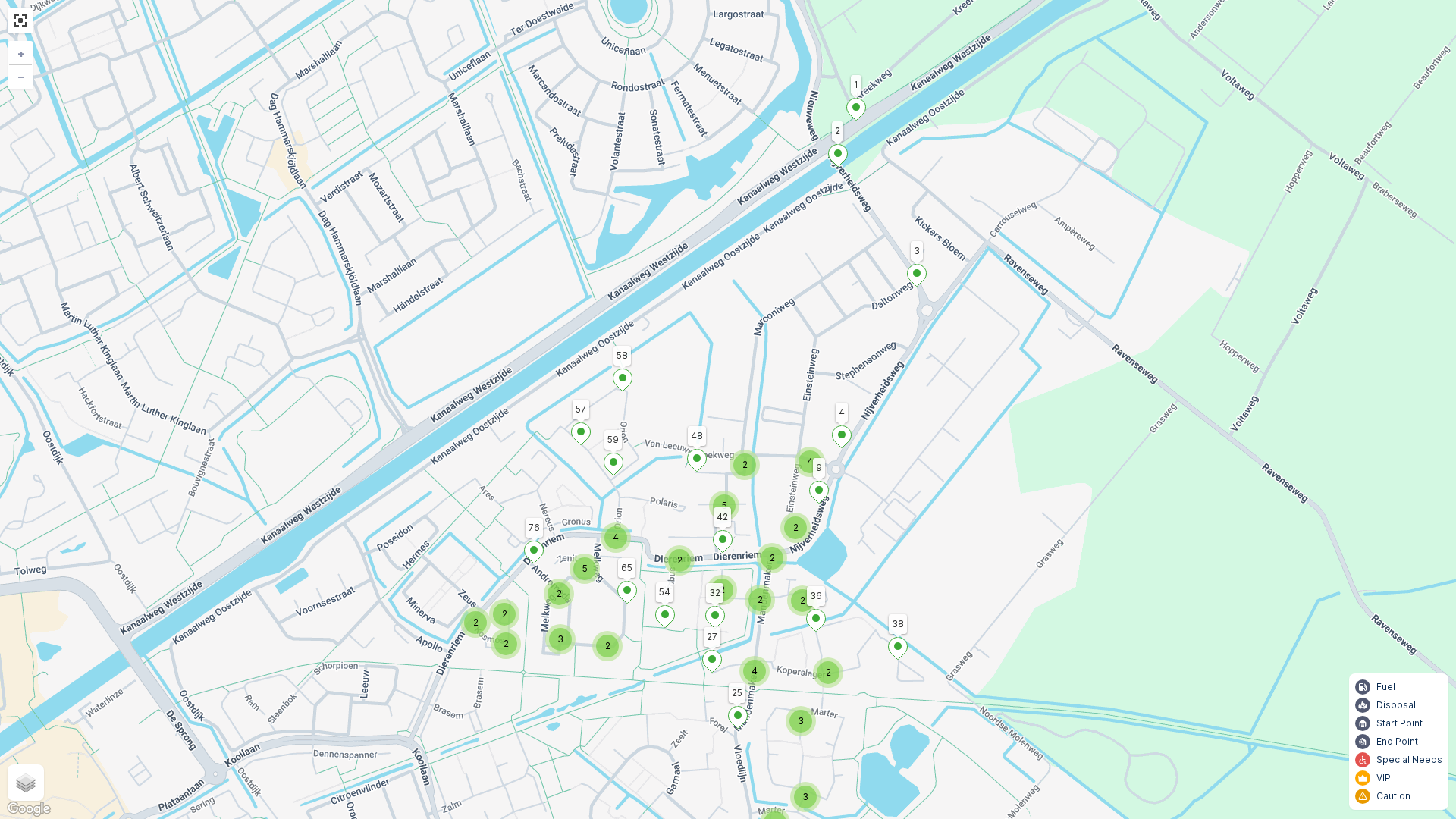
drag, startPoint x: 891, startPoint y: 488, endPoint x: 894, endPoint y: 477, distance: 11.4
click at [894, 477] on div "2 4 3 3 3 4 2 2 2 4 2 2 2 2 2 5 2 2 2 2 3 5 4 3 38 58 25 57 76 1 2 36 27 4 48 4…" at bounding box center [728, 410] width 1456 height 819
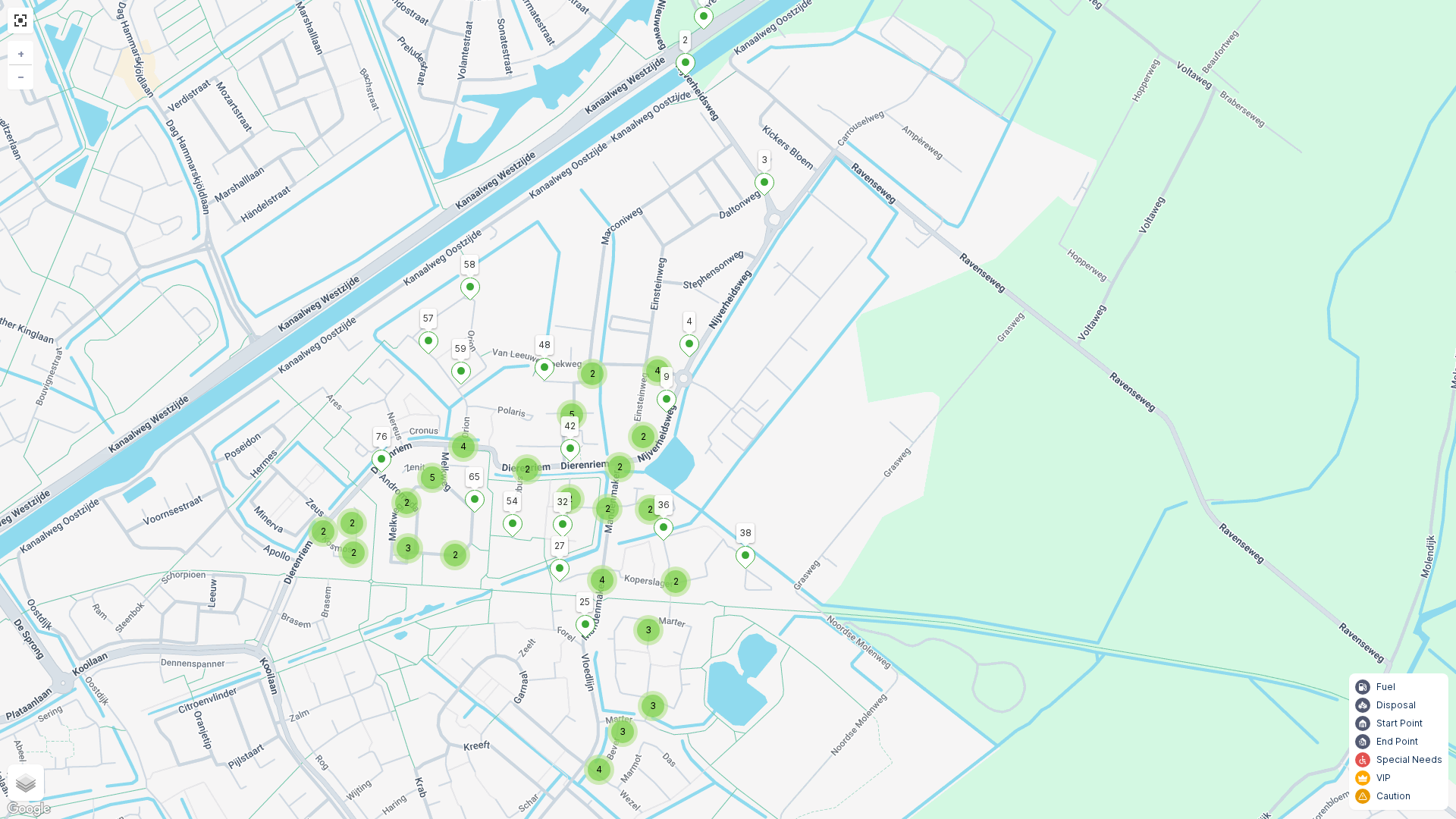
drag, startPoint x: 1054, startPoint y: 614, endPoint x: 901, endPoint y: 524, distance: 177.5
click at [901, 524] on div "2 4 3 3 3 4 2 2 2 4 2 2 2 2 2 5 2 2 2 2 3 5 4 3 38 58 25 57 76 1 2 36 27 4 48 4…" at bounding box center [728, 410] width 1456 height 819
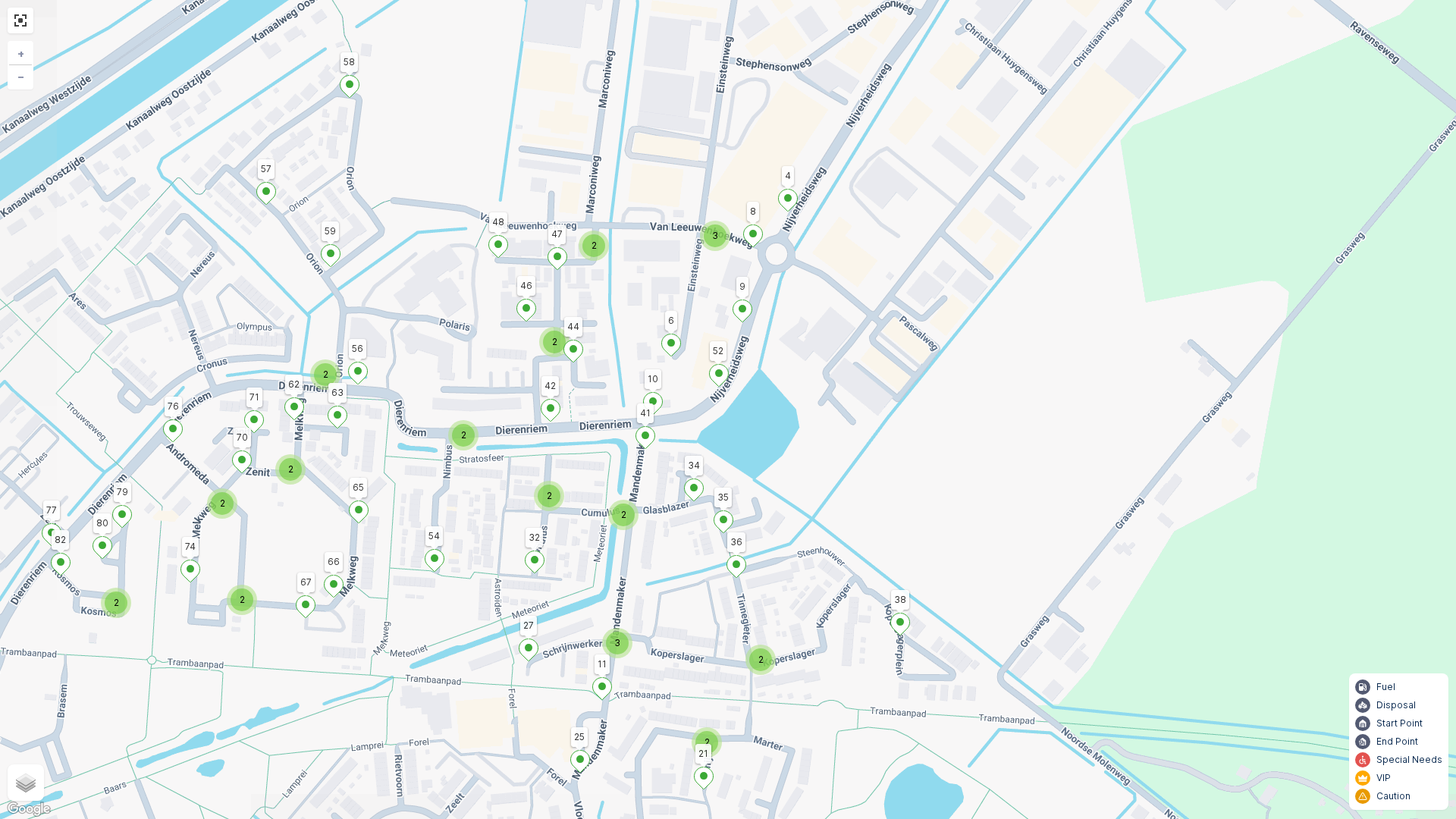
drag, startPoint x: 635, startPoint y: 500, endPoint x: 720, endPoint y: 414, distance: 120.9
click at [720, 414] on div "2 3 2 2 2 2 3 2 2 2 2 2 2 2 2 2 3 38 58 25 57 76 1 2 36 27 4 48 42 32 9 54 65 5…" at bounding box center [728, 410] width 1456 height 819
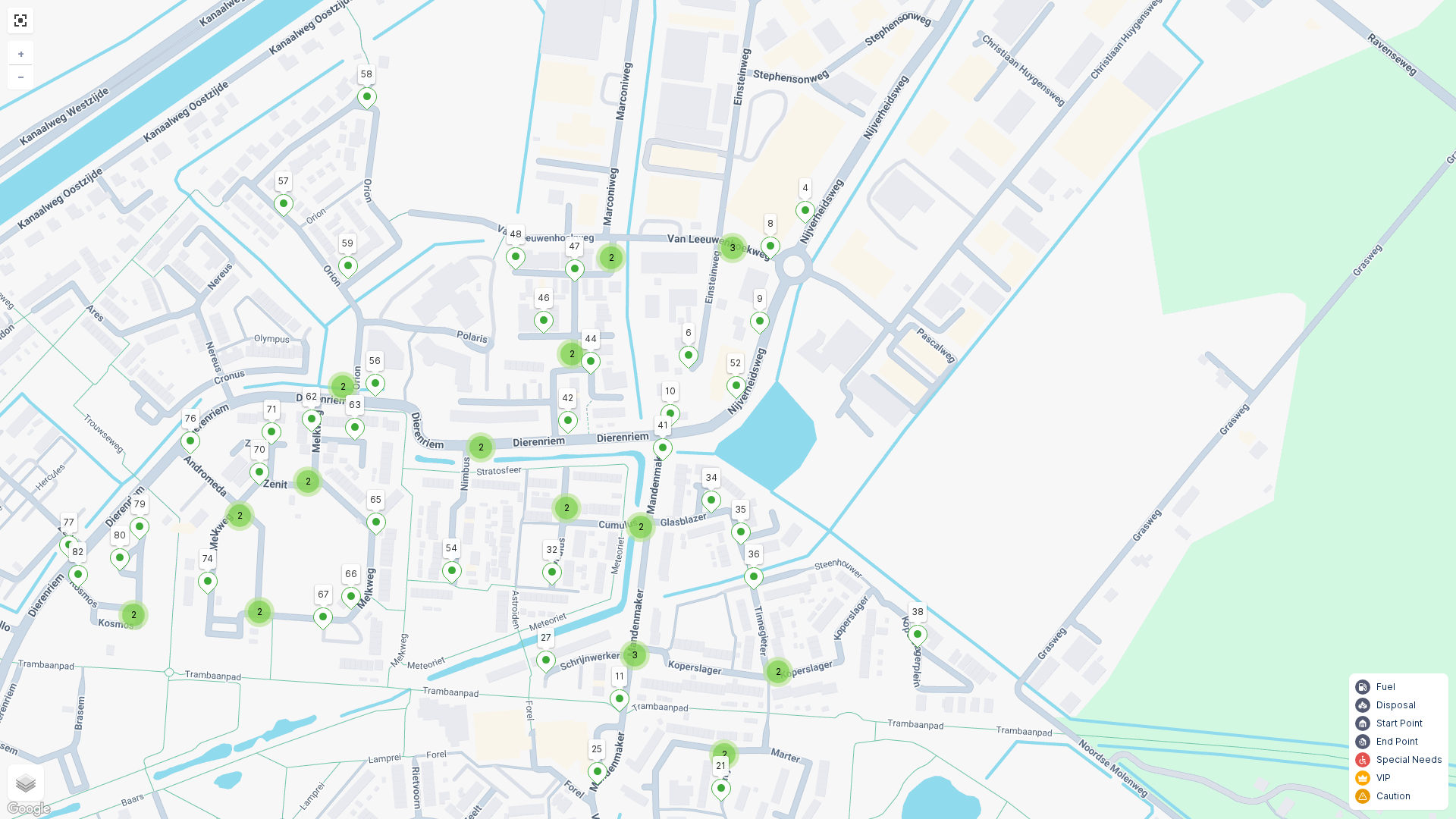
drag, startPoint x: 637, startPoint y: 367, endPoint x: 654, endPoint y: 379, distance: 20.8
click at [654, 379] on div "2 3 2 2 2 2 3 2 2 2 2 2 2 2 2 2 3 38 58 25 57 76 1 2 36 27 4 48 42 32 9 54 65 5…" at bounding box center [728, 410] width 1456 height 819
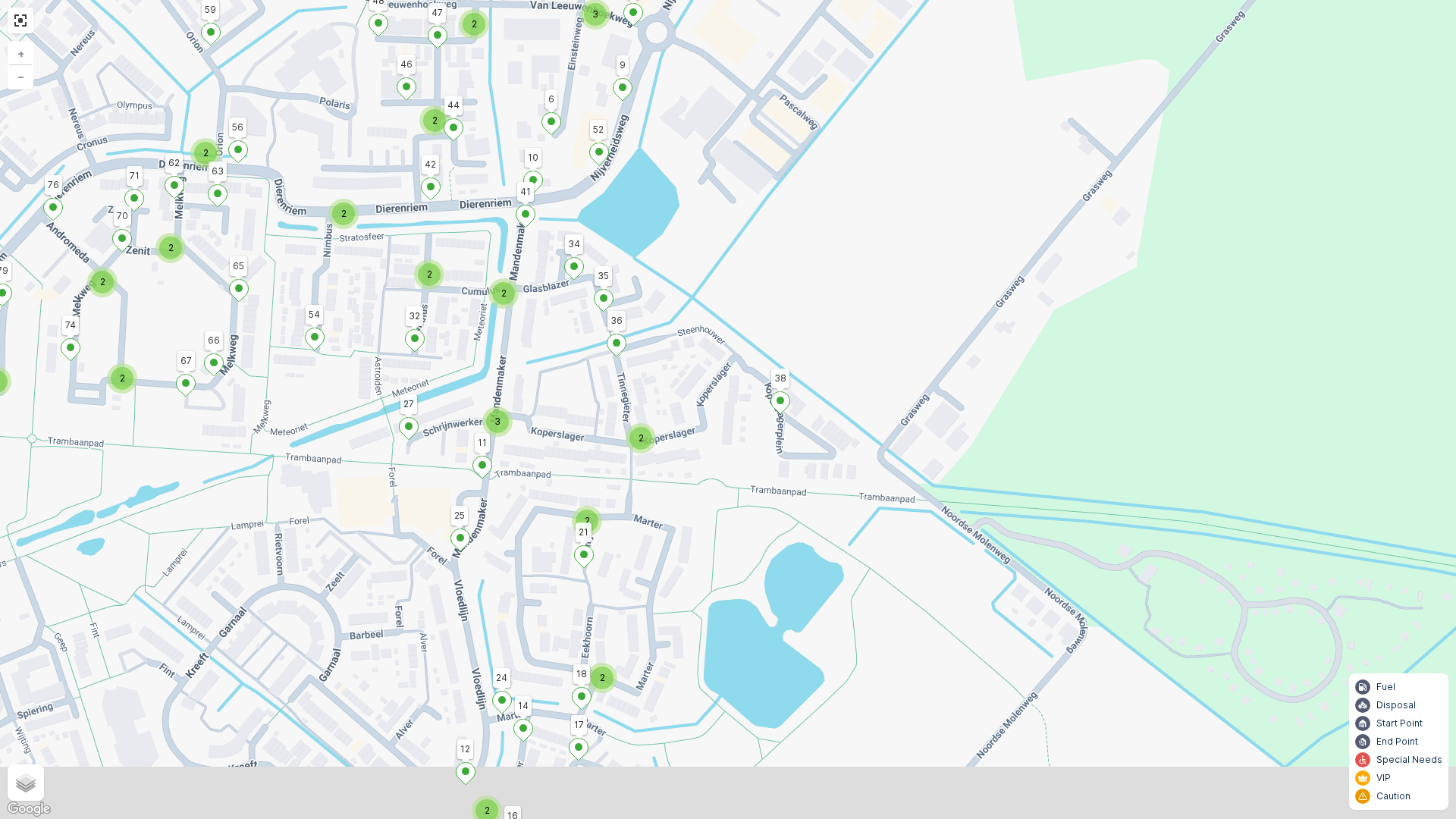
drag, startPoint x: 617, startPoint y: 340, endPoint x: 596, endPoint y: 306, distance: 40.0
click at [596, 306] on div at bounding box center [604, 302] width 20 height 27
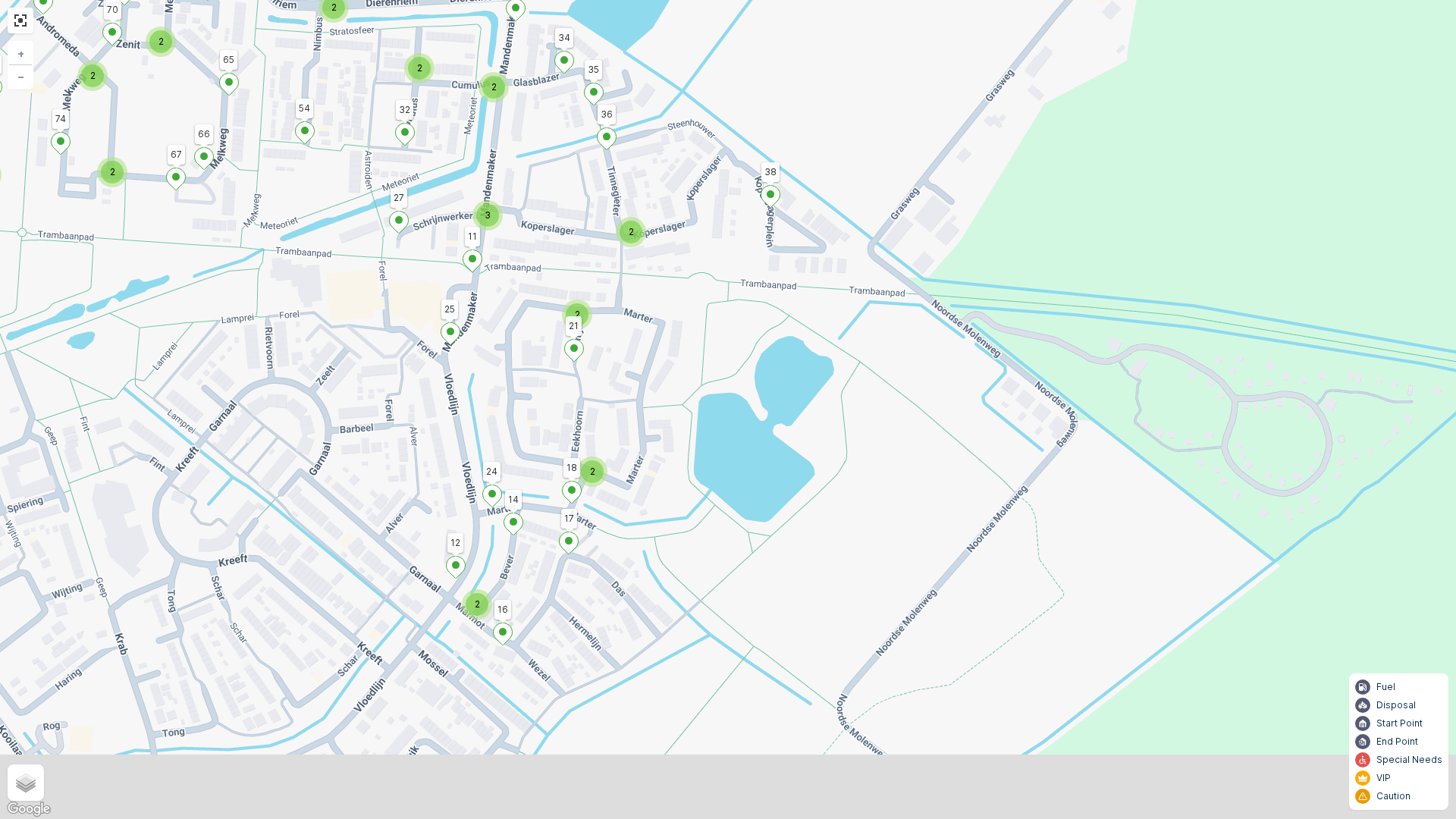
drag, startPoint x: 666, startPoint y: 534, endPoint x: 659, endPoint y: 263, distance: 271.1
click at [659, 263] on div "2 3 2 2 2 2 3 2 2 2 2 2 2 2 2 2 3 38 58 25 57 76 1 2 36 27 4 48 42 32 9 54 65 5…" at bounding box center [728, 410] width 1456 height 819
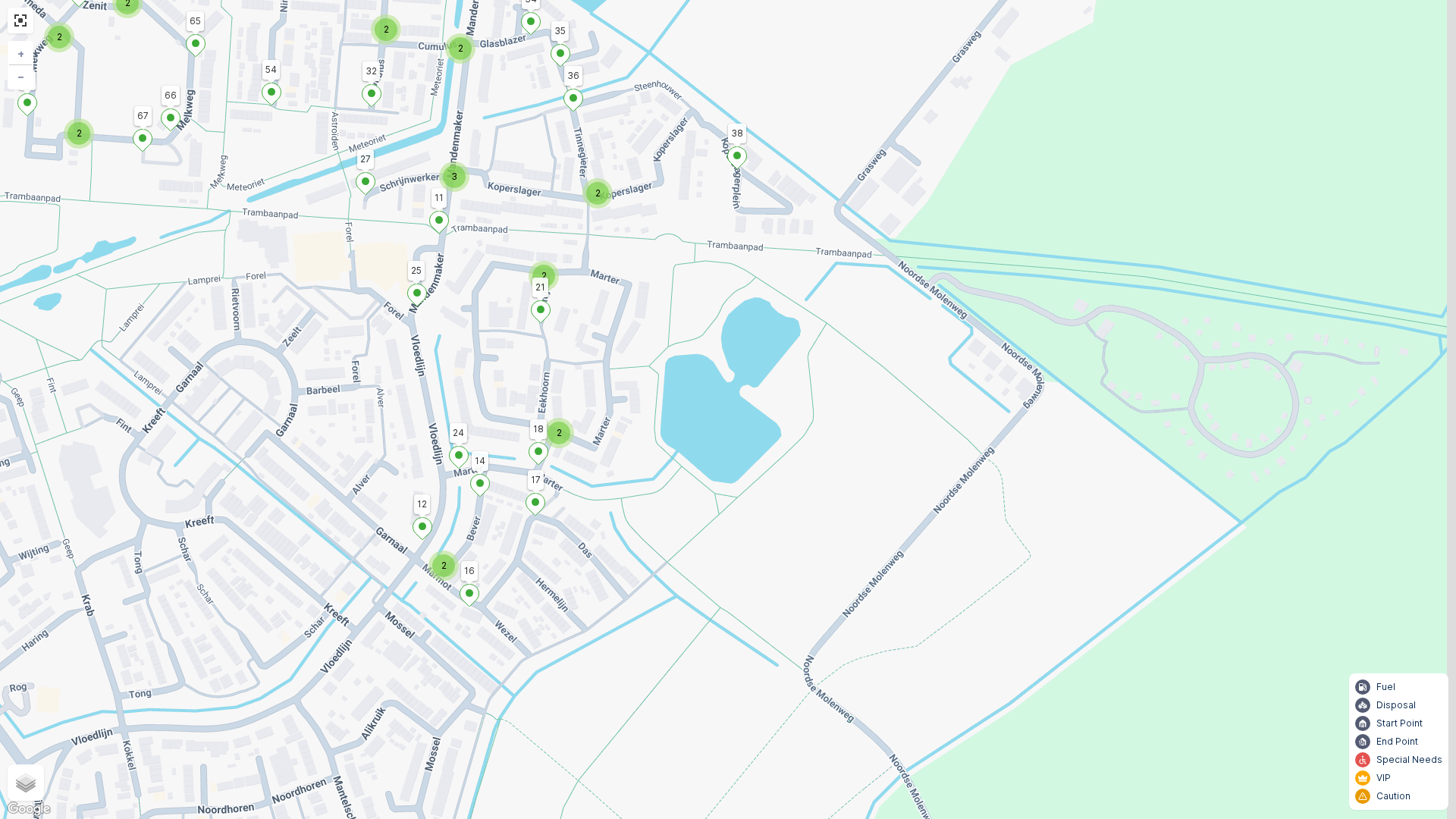
drag, startPoint x: 679, startPoint y: 311, endPoint x: 647, endPoint y: 347, distance: 48.2
click at [647, 347] on div "2 3 2 2 2 2 3 2 2 2 2 2 2 2 2 2 3 38 58 25 57 76 1 2 36 27 4 48 42 32 9 54 65 5…" at bounding box center [728, 410] width 1456 height 819
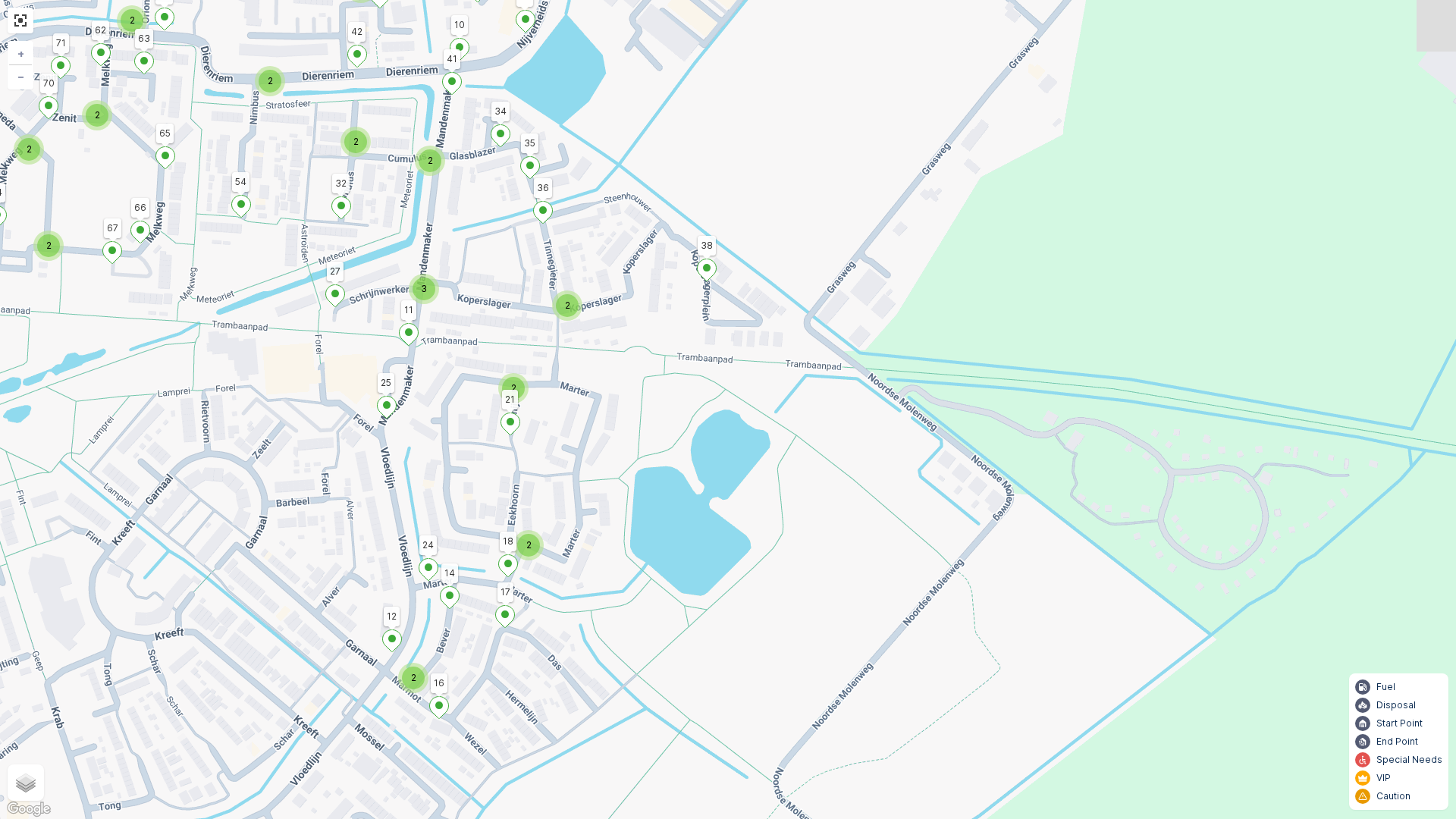
drag, startPoint x: 705, startPoint y: 386, endPoint x: 683, endPoint y: 483, distance: 99.5
click at [678, 501] on div "2 3 2 2 2 2 3 2 2 2 2 2 2 2 2 2 3 38 58 25 57 76 1 2 36 27 4 48 42 32 9 54 65 5…" at bounding box center [728, 410] width 1456 height 819
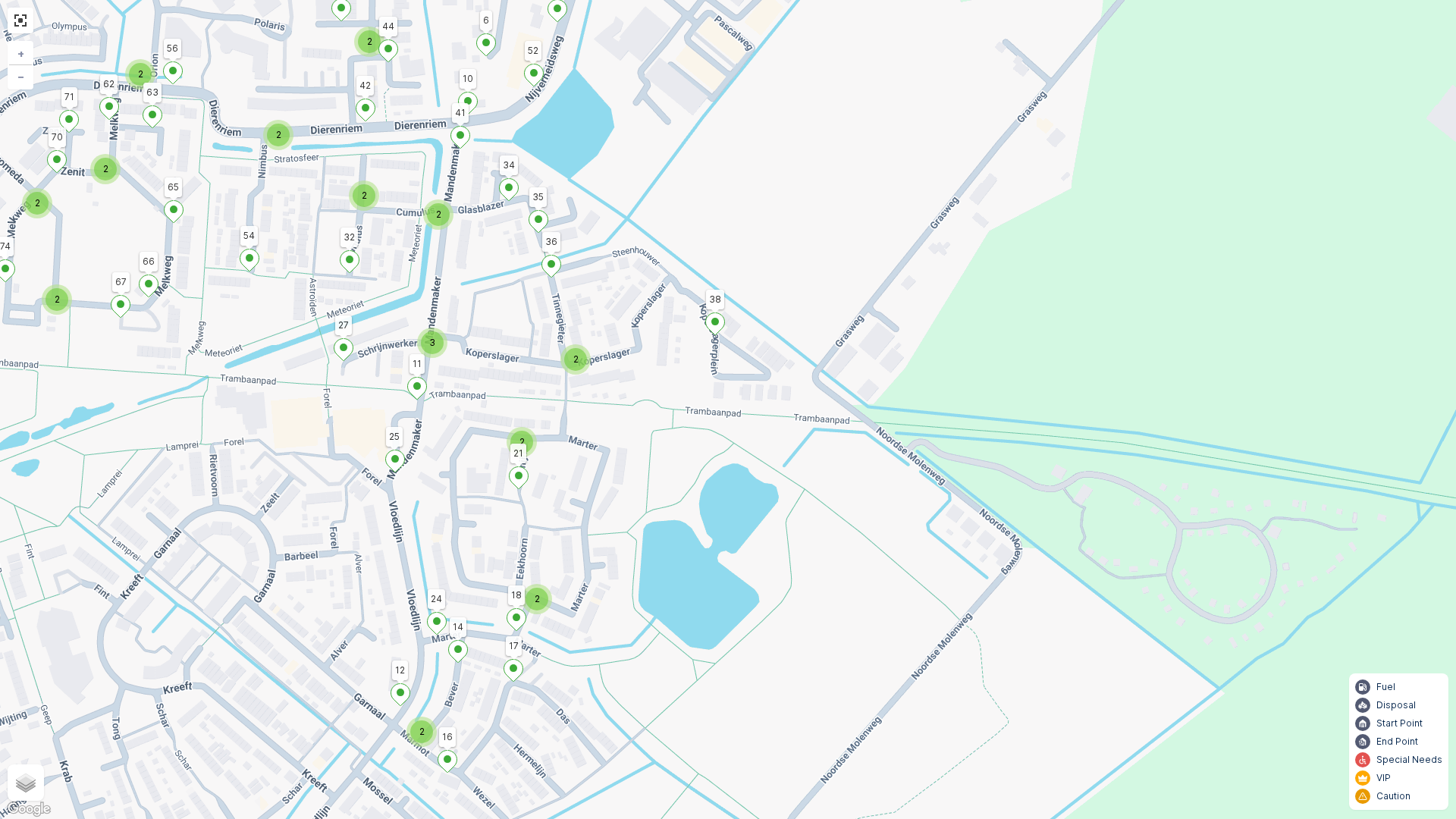
drag, startPoint x: 649, startPoint y: 307, endPoint x: 655, endPoint y: 357, distance: 50.4
click at [655, 357] on div "2 3 2 2 2 2 3 2 2 2 2 2 2 2 2 2 3 38 58 25 57 76 1 2 36 27 4 48 42 32 9 54 65 5…" at bounding box center [728, 410] width 1456 height 819
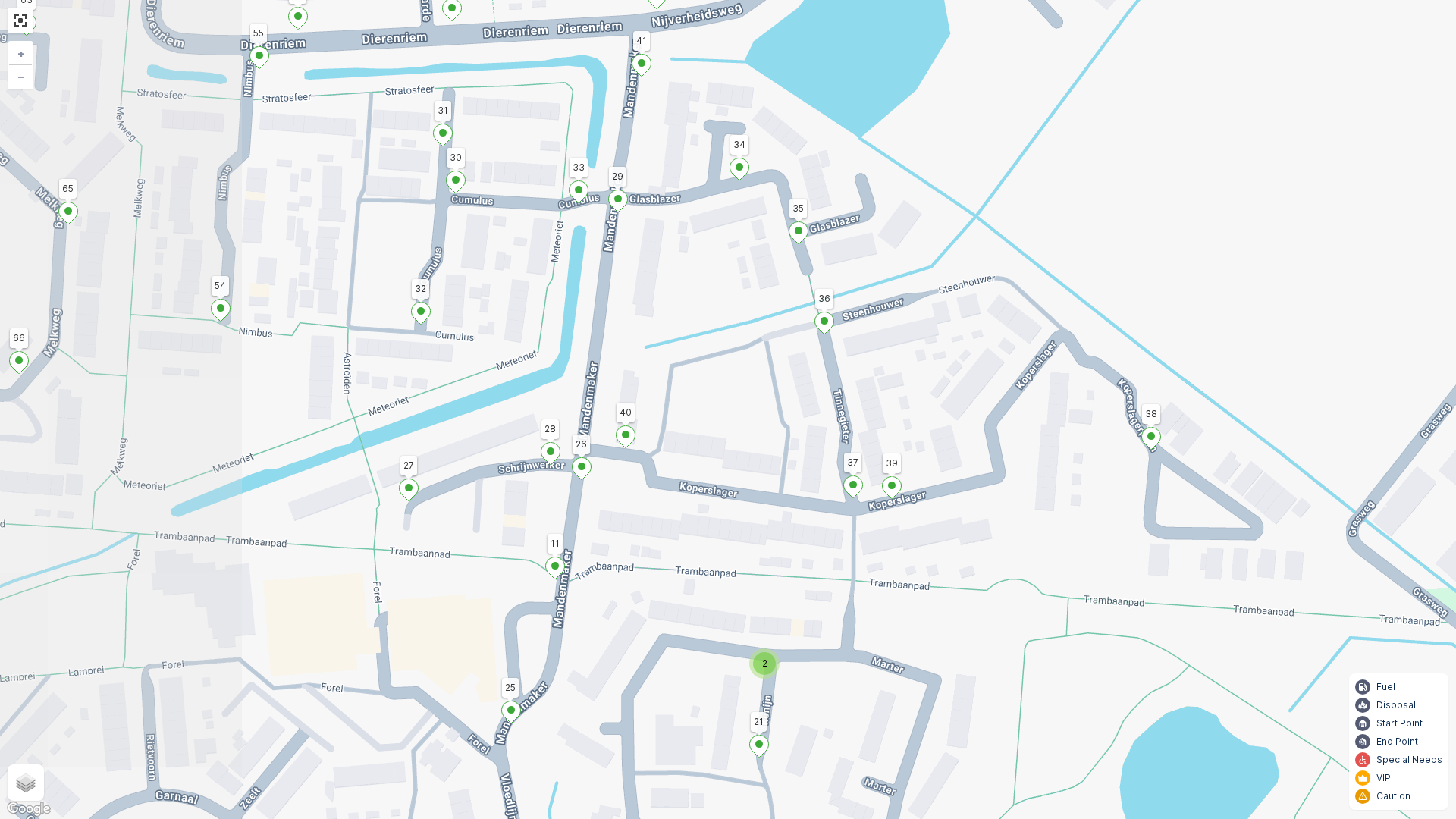
drag, startPoint x: 650, startPoint y: 424, endPoint x: 729, endPoint y: 449, distance: 82.9
click at [729, 449] on div "2 2 3 38 58 25 57 76 1 2 36 27 4 48 42 32 9 54 65 59 11 21 24 17 14 18 12 16 77…" at bounding box center [728, 410] width 1456 height 819
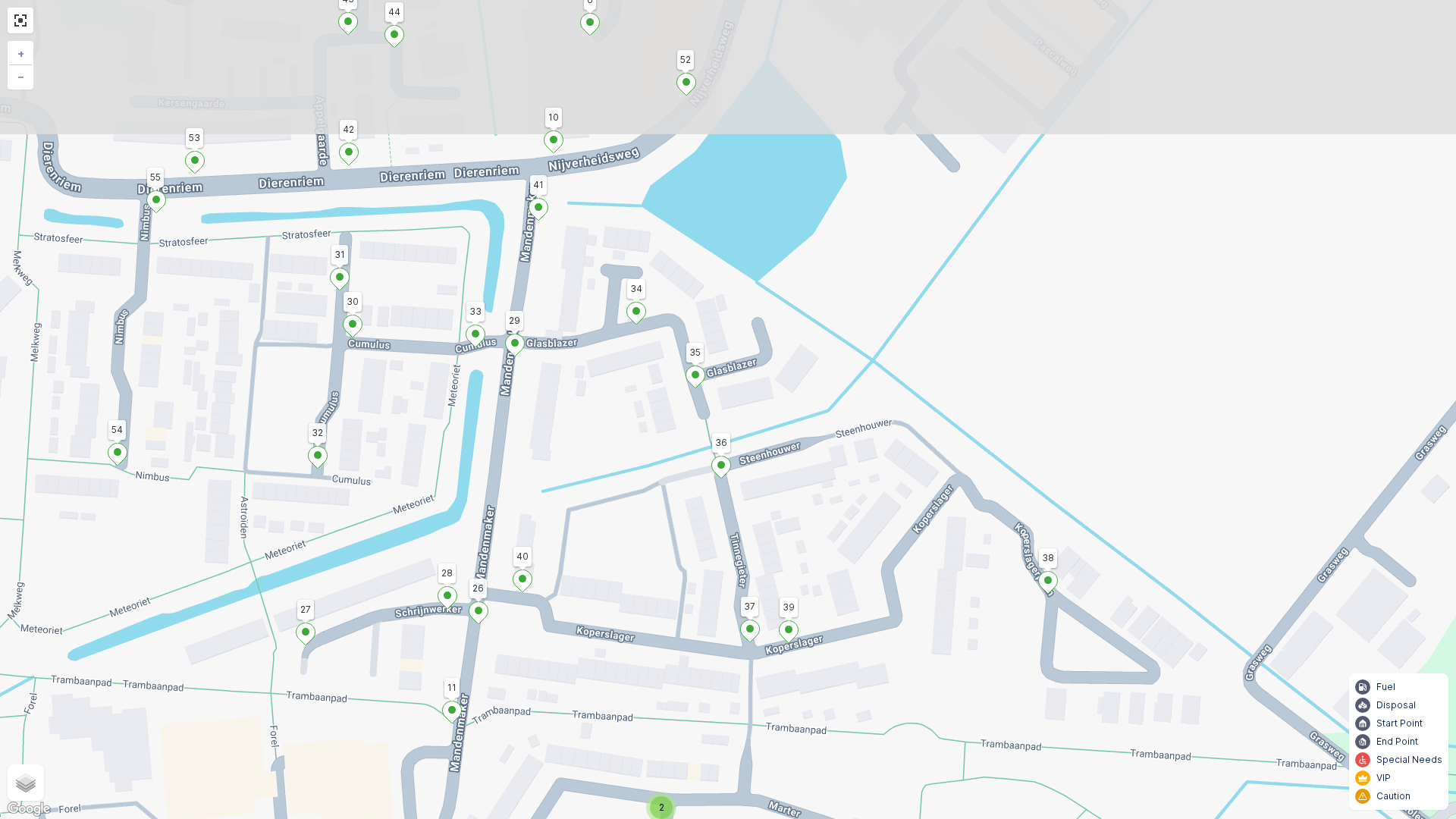
drag, startPoint x: 930, startPoint y: 308, endPoint x: 818, endPoint y: 490, distance: 213.7
click at [825, 501] on div "2 2 3 38 58 25 57 76 1 2 36 27 4 48 42 32 9 54 65 59 11 21 24 17 14 18 12 16 77…" at bounding box center [728, 410] width 1456 height 819
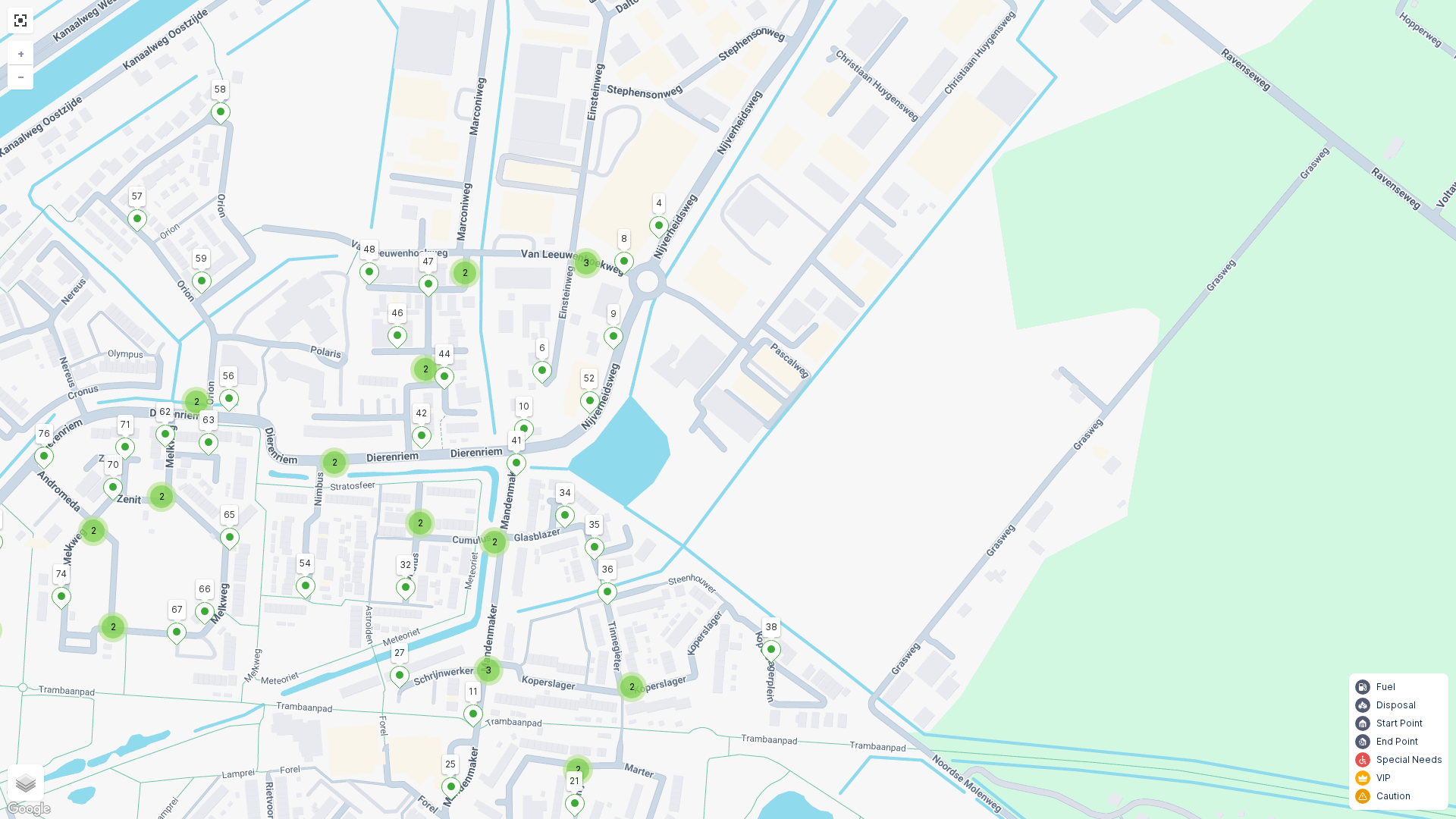
drag, startPoint x: 832, startPoint y: 253, endPoint x: 735, endPoint y: 416, distance: 189.7
click at [735, 416] on div "2 3 2 2 2 2 3 2 2 2 2 2 2 2 2 2 3 38 58 25 57 76 1 2 36 27 4 48 42 32 9 54 65 5…" at bounding box center [728, 410] width 1456 height 819
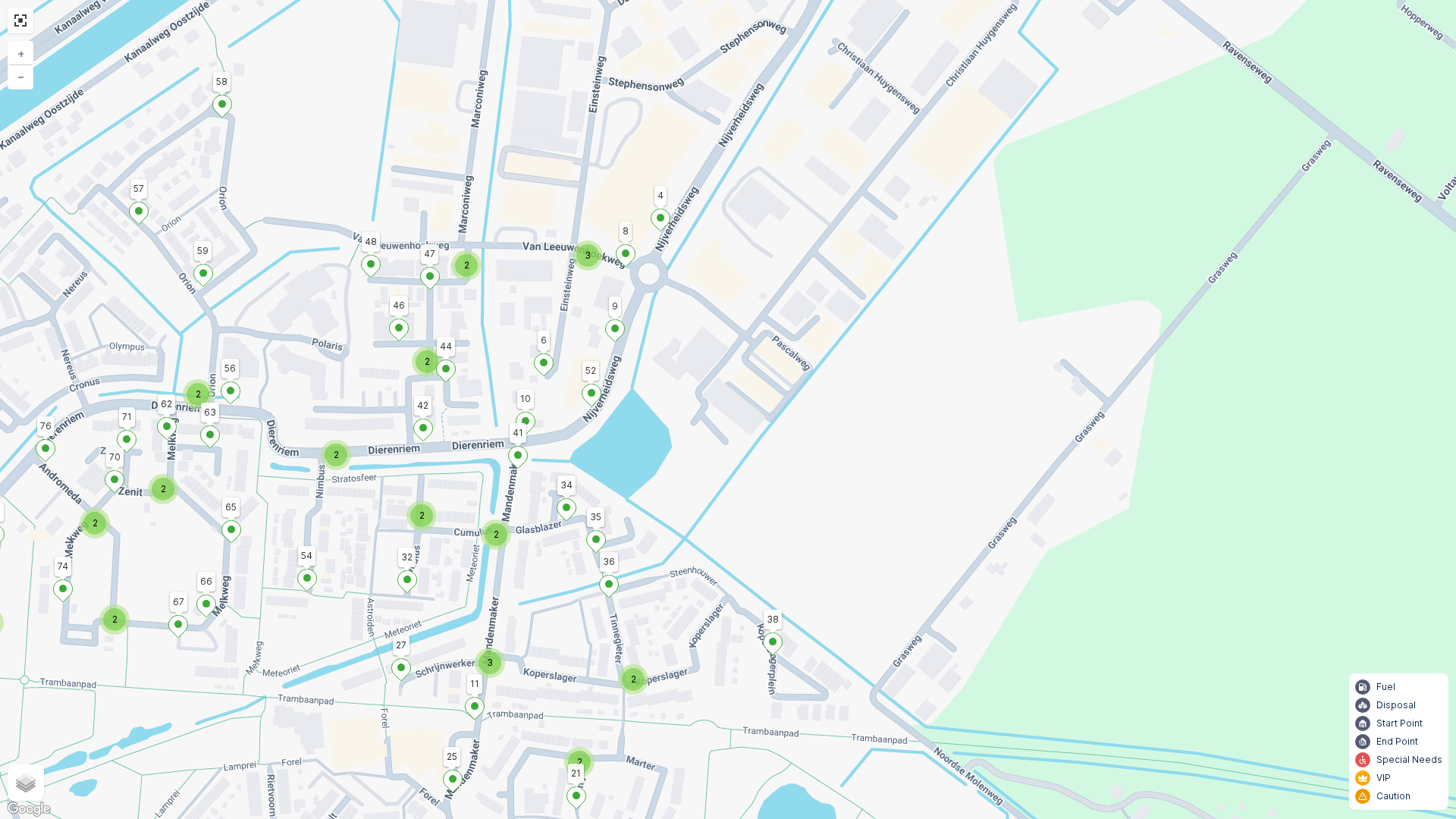
click at [592, 254] on div "3" at bounding box center [588, 255] width 23 height 23
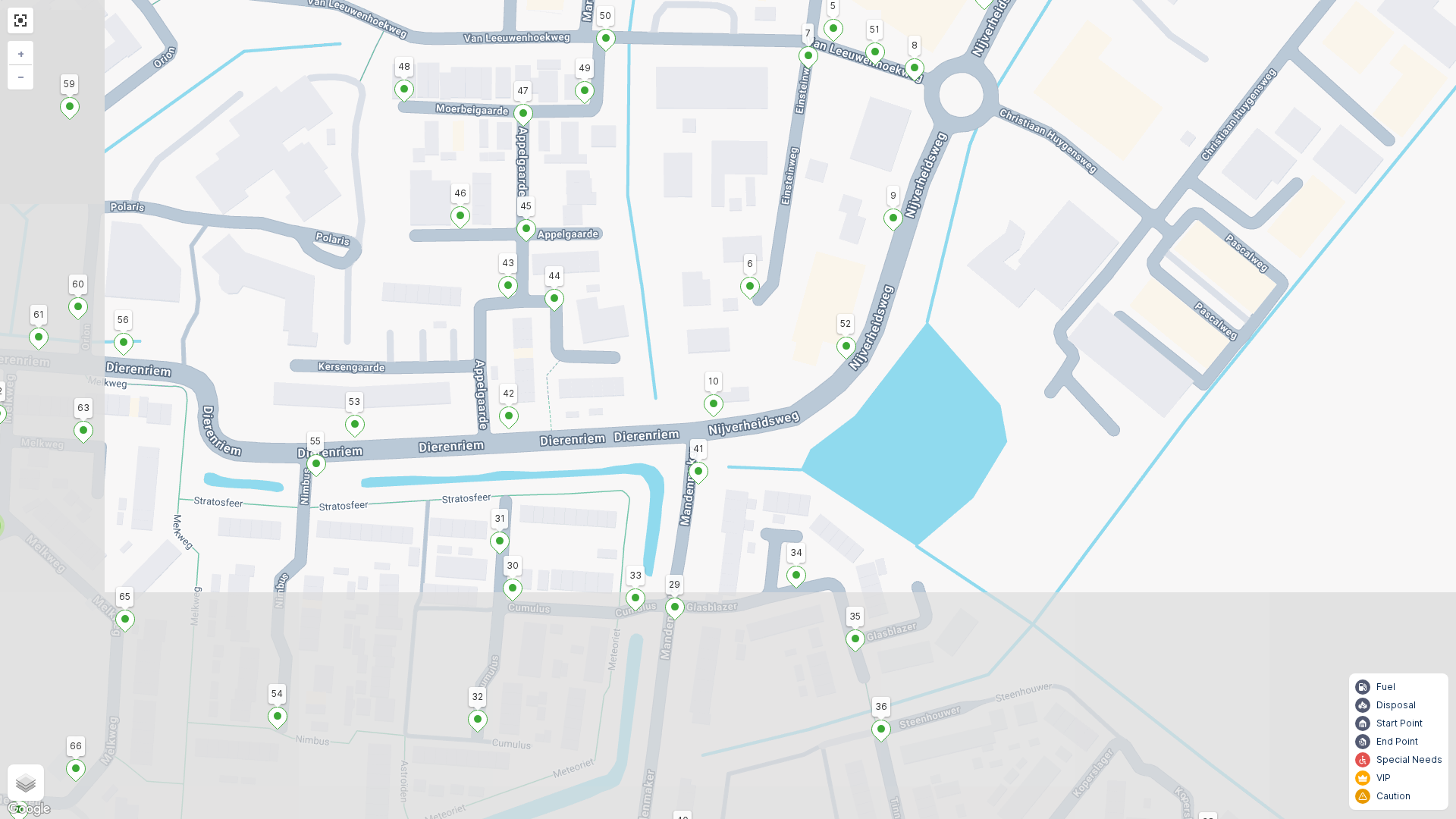
drag, startPoint x: 738, startPoint y: 629, endPoint x: 866, endPoint y: 276, distance: 375.5
click at [838, 295] on div "2 2 3 38 58 25 57 76 1 2 36 27 4 48 42 32 9 54 65 59 11 21 24 17 14 18 12 16 77…" at bounding box center [728, 410] width 1456 height 819
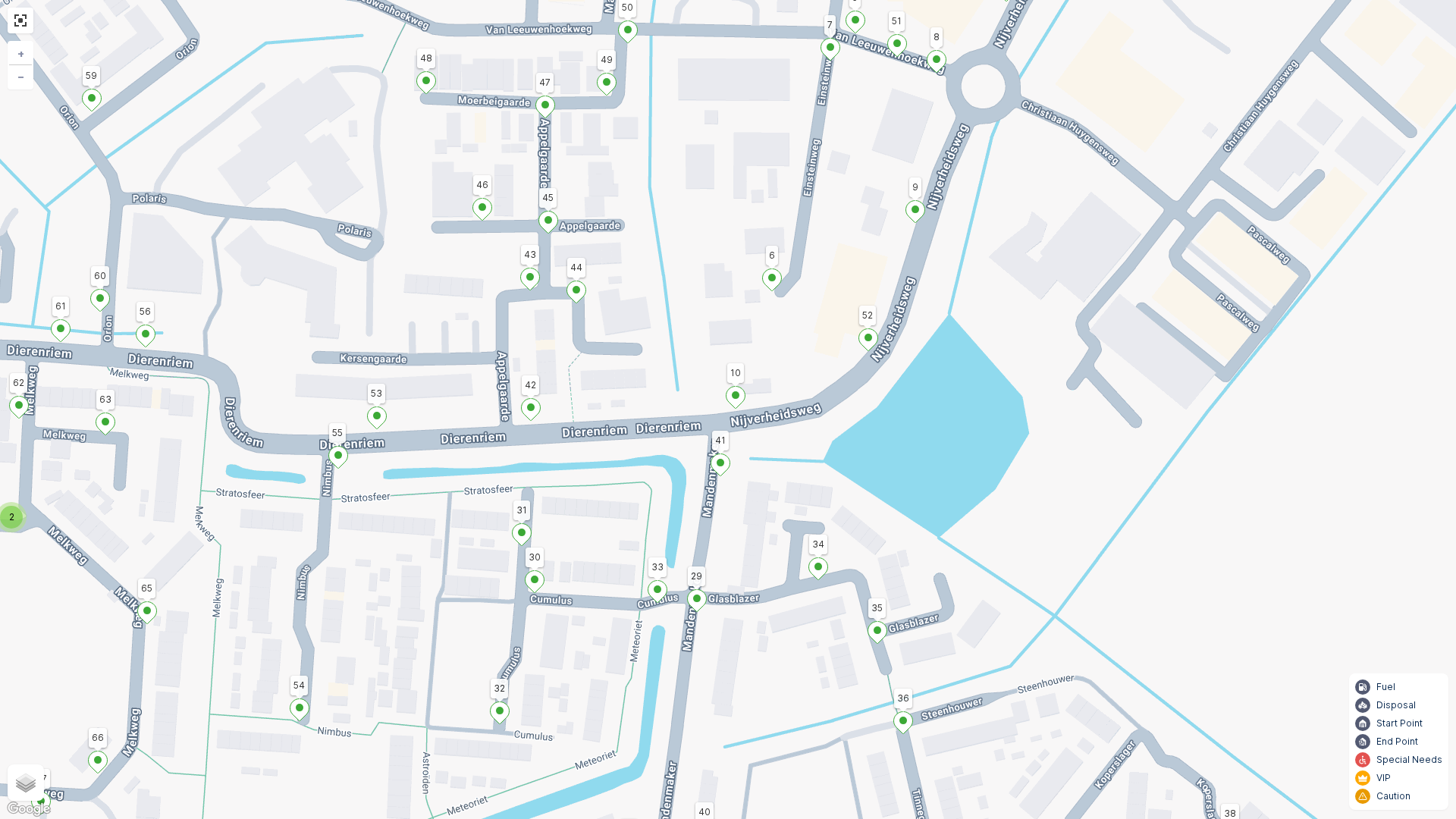
drag, startPoint x: 606, startPoint y: 437, endPoint x: 633, endPoint y: 429, distance: 28.2
click at [633, 429] on div "2 2 3 38 58 25 57 76 1 2 36 27 4 48 42 32 9 54 65 59 11 21 24 17 14 18 12 16 77…" at bounding box center [728, 410] width 1456 height 819
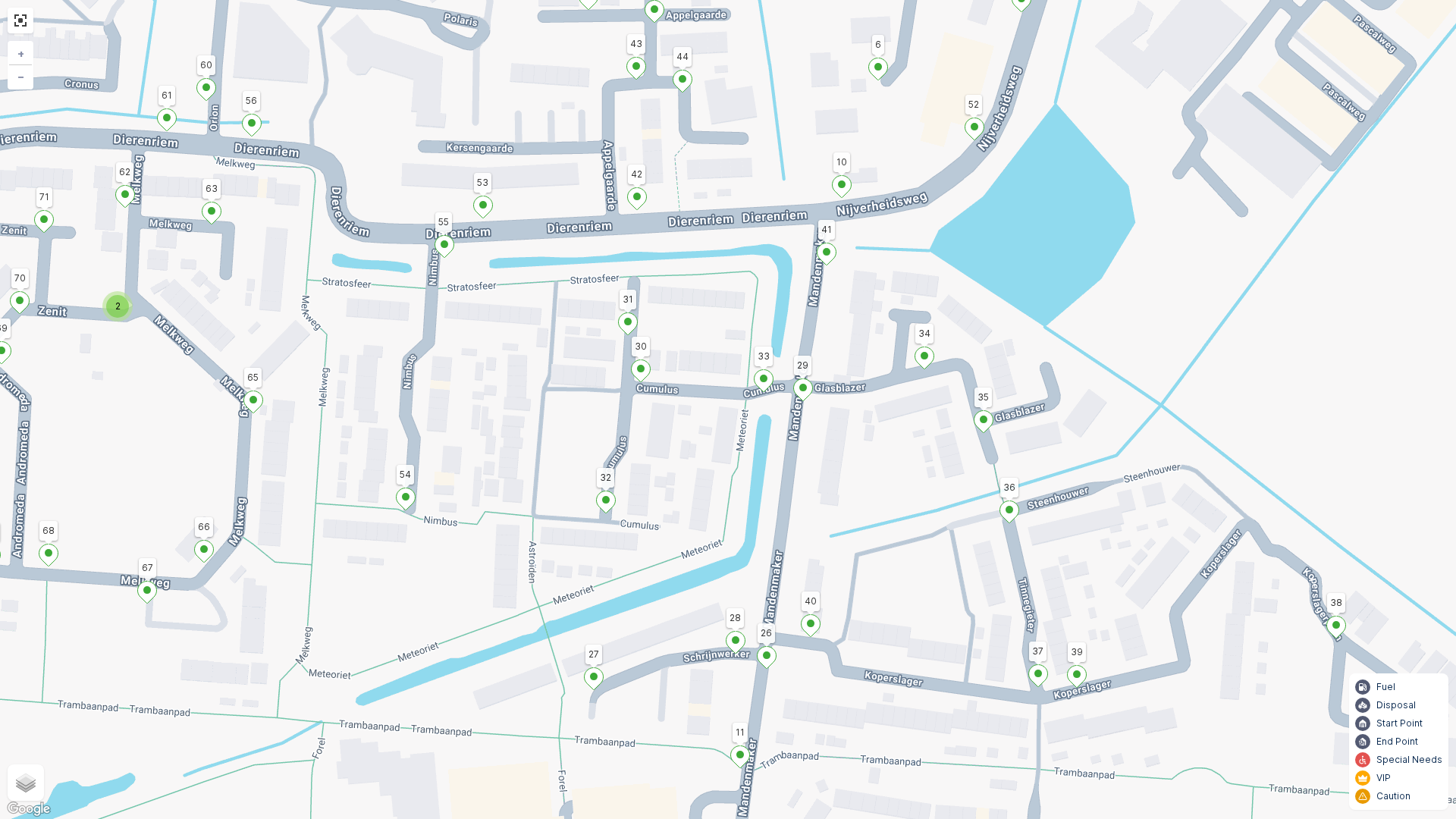
drag, startPoint x: 686, startPoint y: 589, endPoint x: 788, endPoint y: 387, distance: 226.3
click at [788, 387] on div "2 2 3 38 58 25 57 76 1 2 36 27 4 48 42 32 9 54 65 59 11 21 24 17 14 18 12 16 77…" at bounding box center [728, 410] width 1456 height 819
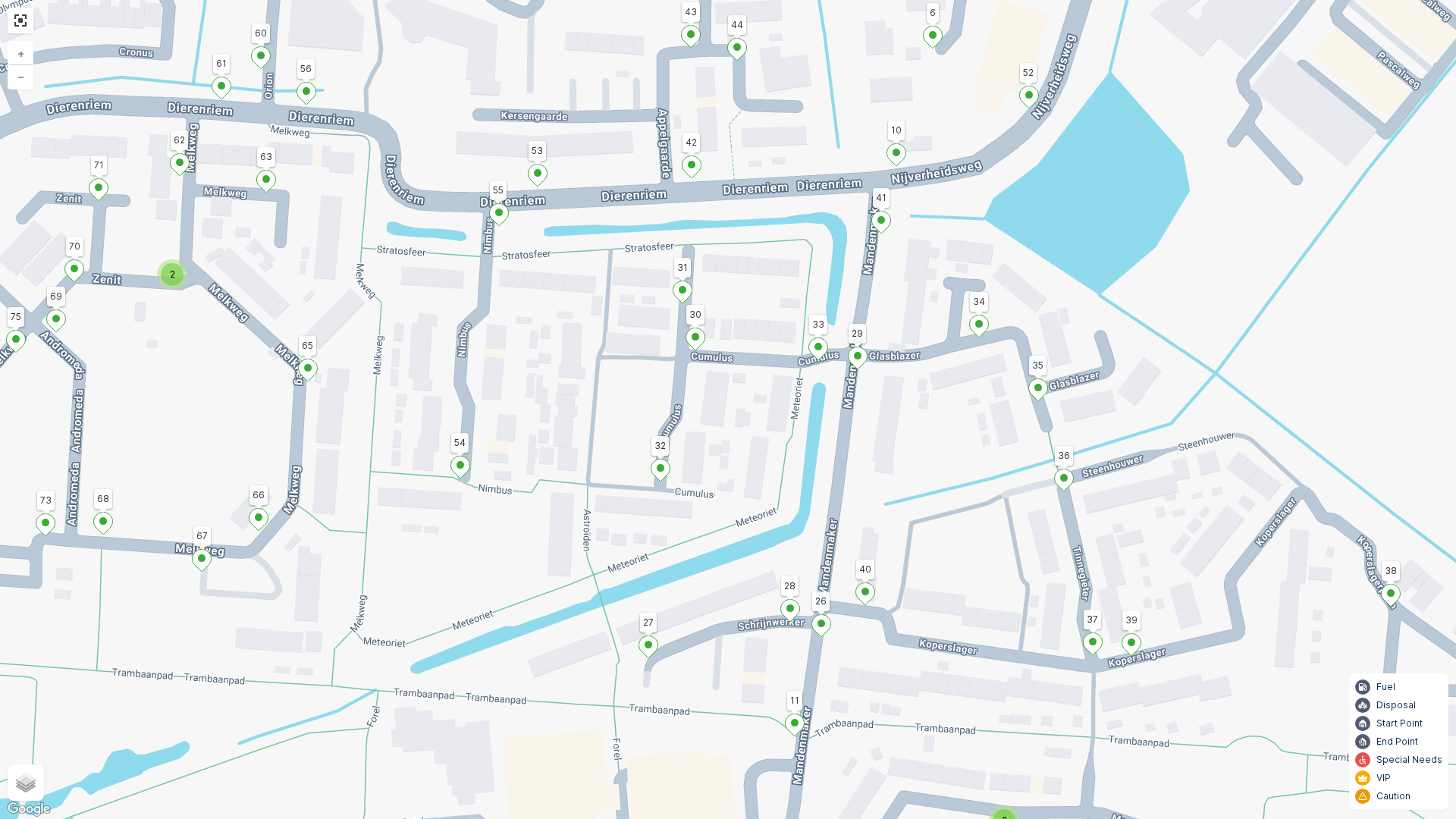
drag, startPoint x: 486, startPoint y: 314, endPoint x: 452, endPoint y: 265, distance: 59.6
click at [470, 260] on div "2 2 3 38 58 25 57 76 1 2 36 27 4 48 42 32 9 54 65 59 11 21 24 17 14 18 12 16 77…" at bounding box center [728, 410] width 1456 height 819
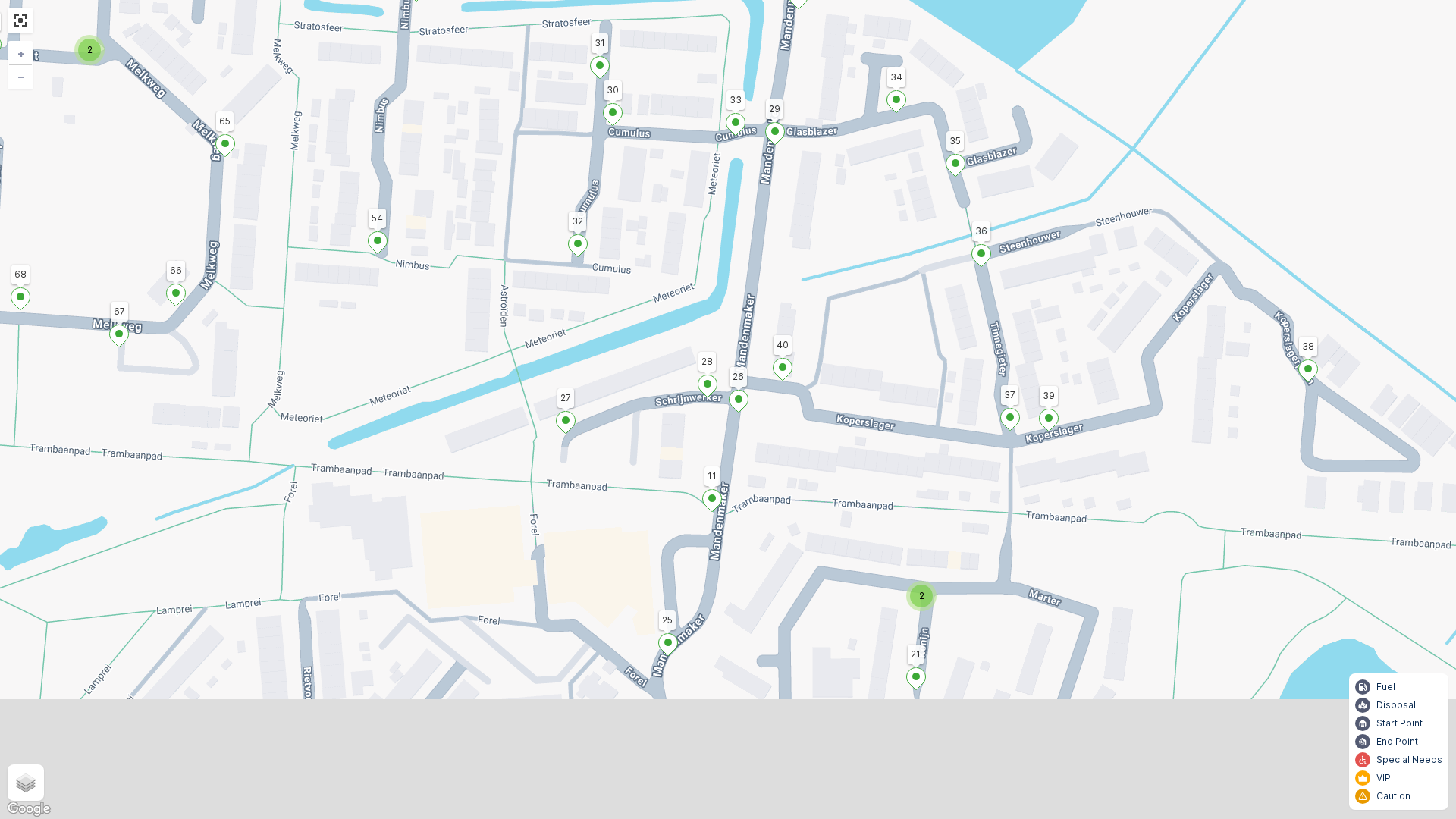
drag, startPoint x: 803, startPoint y: 795, endPoint x: 770, endPoint y: 596, distance: 201.7
click at [770, 596] on div "2 2 3 38 58 25 57 76 1 2 36 27 4 48 42 32 9 54 65 59 11 21 24 17 14 18 12 16 77…" at bounding box center [728, 410] width 1456 height 819
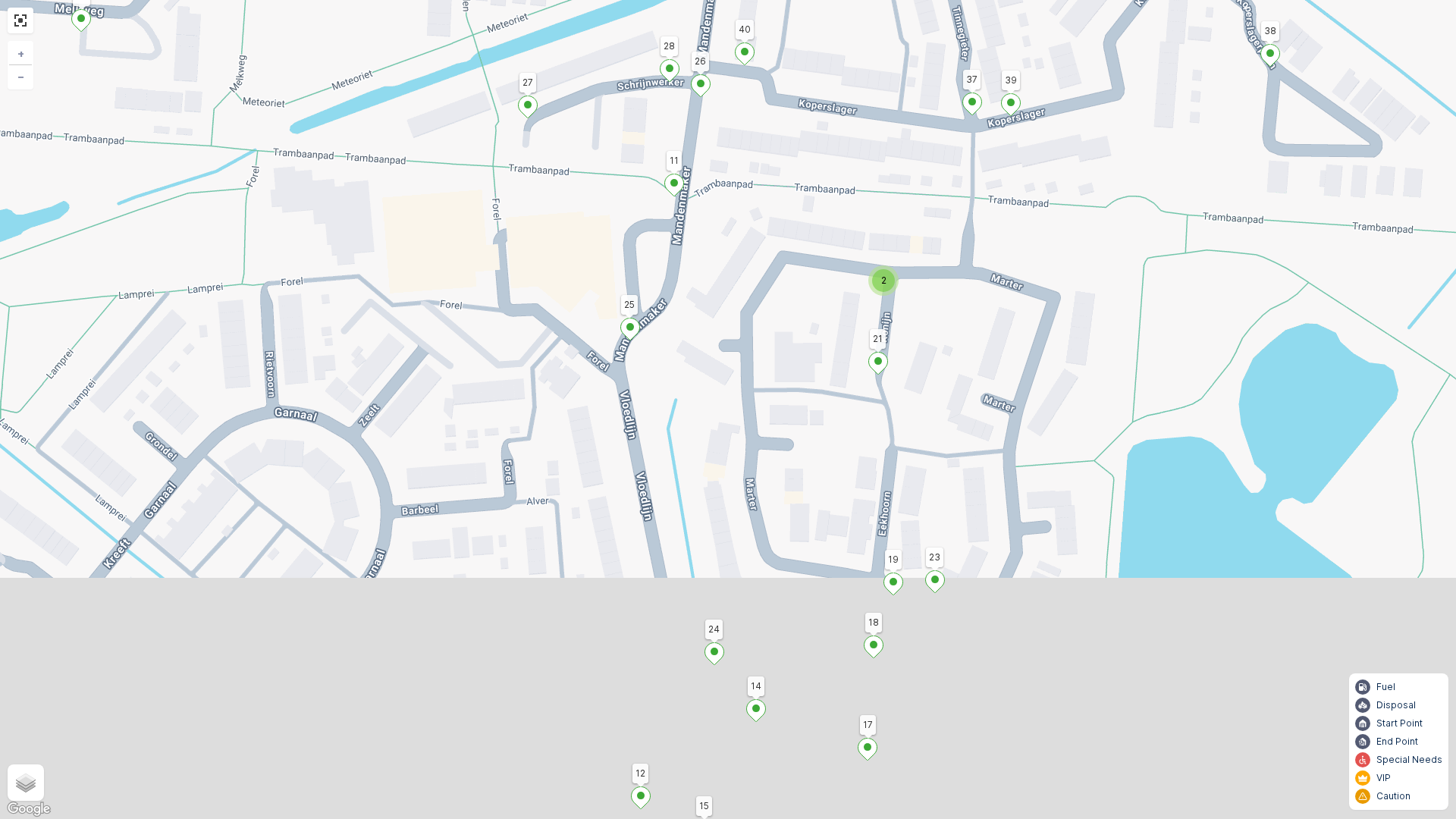
drag, startPoint x: 722, startPoint y: 317, endPoint x: 692, endPoint y: 243, distance: 79.8
click at [692, 243] on div "2 2 3 38 58 25 57 76 1 2 36 27 4 48 42 32 9 54 65 59 11 21 24 17 14 18 12 16 77…" at bounding box center [728, 410] width 1456 height 819
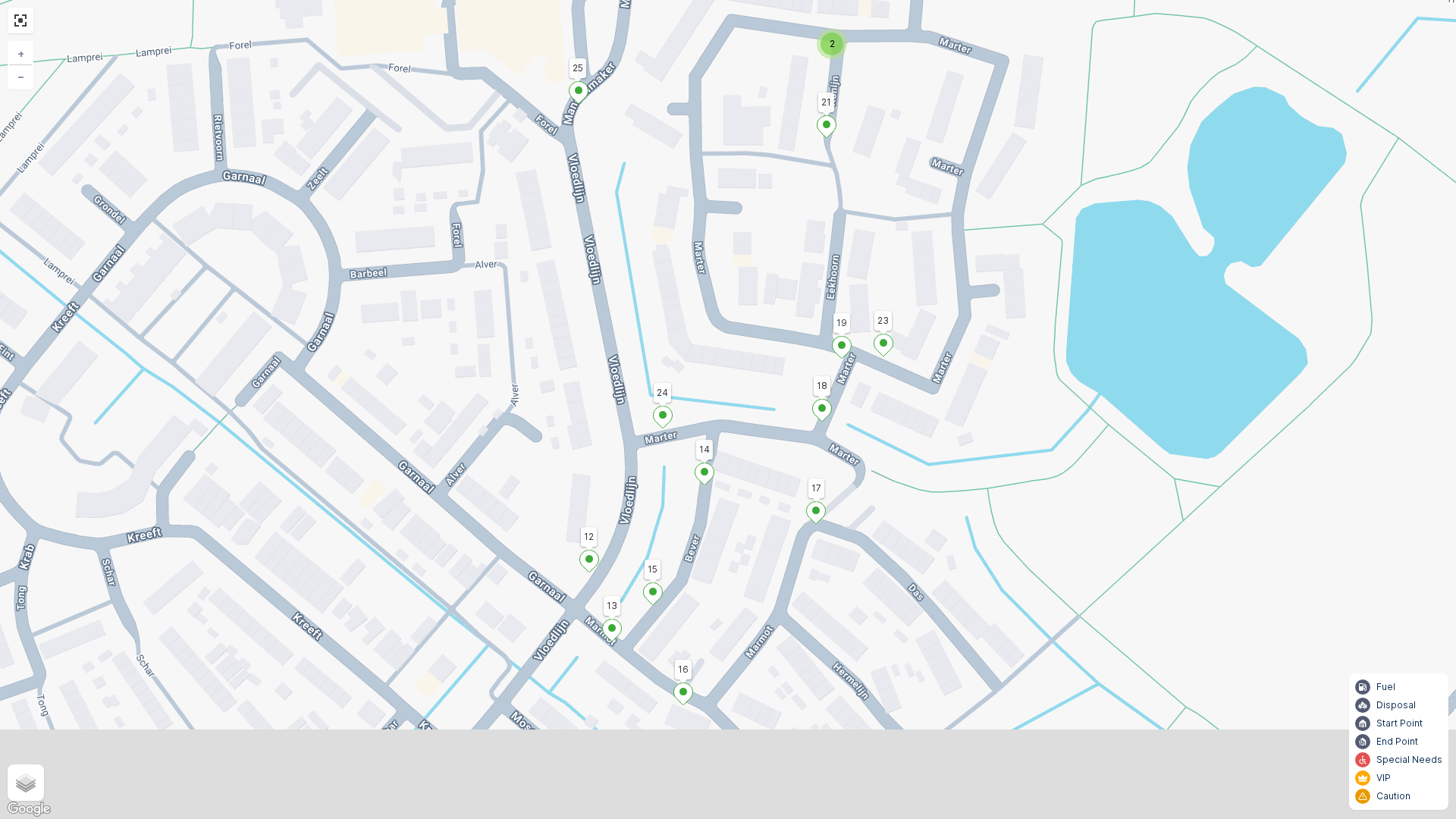
drag, startPoint x: 636, startPoint y: 615, endPoint x: 623, endPoint y: 502, distance: 113.7
click at [623, 502] on div "2 2 3 38 58 25 57 76 1 2 36 27 4 48 42 32 9 54 65 59 11 21 24 17 14 18 12 16 77…" at bounding box center [728, 410] width 1456 height 819
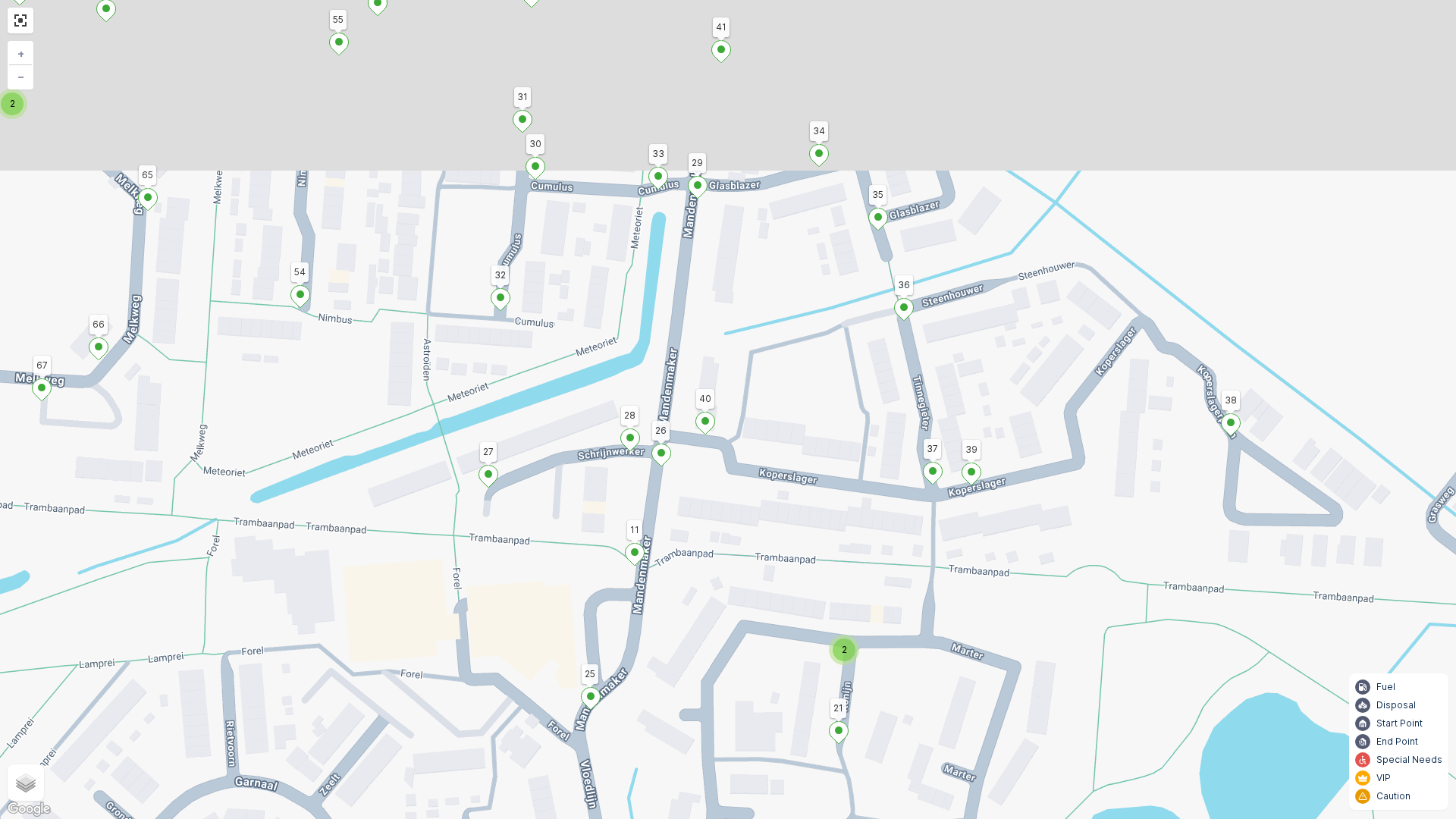
drag, startPoint x: 840, startPoint y: 211, endPoint x: 851, endPoint y: 818, distance: 607.1
click at [851, 818] on div "2 2 3 38 58 25 57 76 1 2 36 27 4 48 42 32 9 54 65 59 11 21 24 17 14 18 12 16 77…" at bounding box center [728, 410] width 1456 height 819
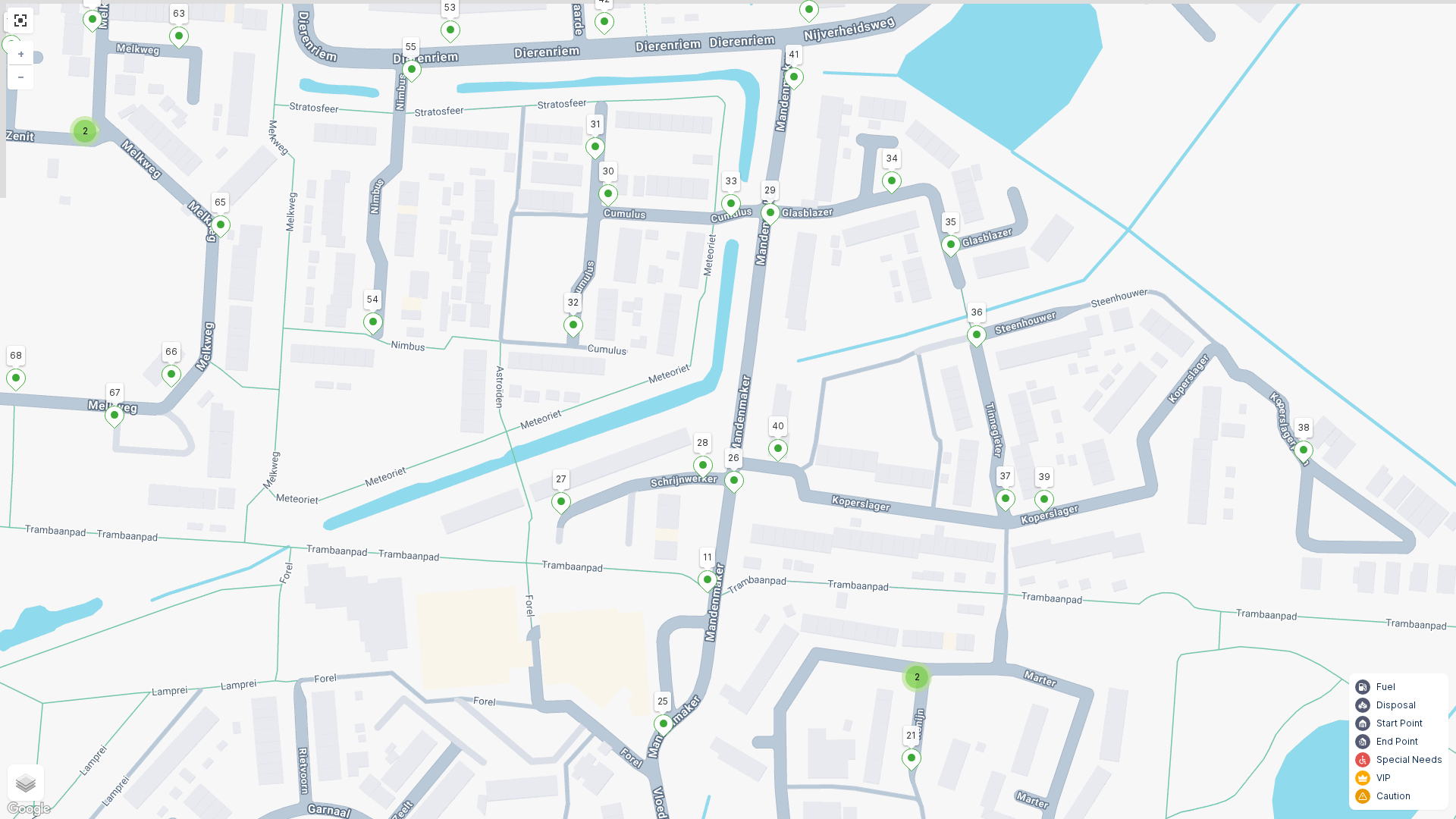
drag, startPoint x: 721, startPoint y: 435, endPoint x: 801, endPoint y: 469, distance: 86.9
click at [788, 461] on icon at bounding box center [778, 450] width 19 height 22
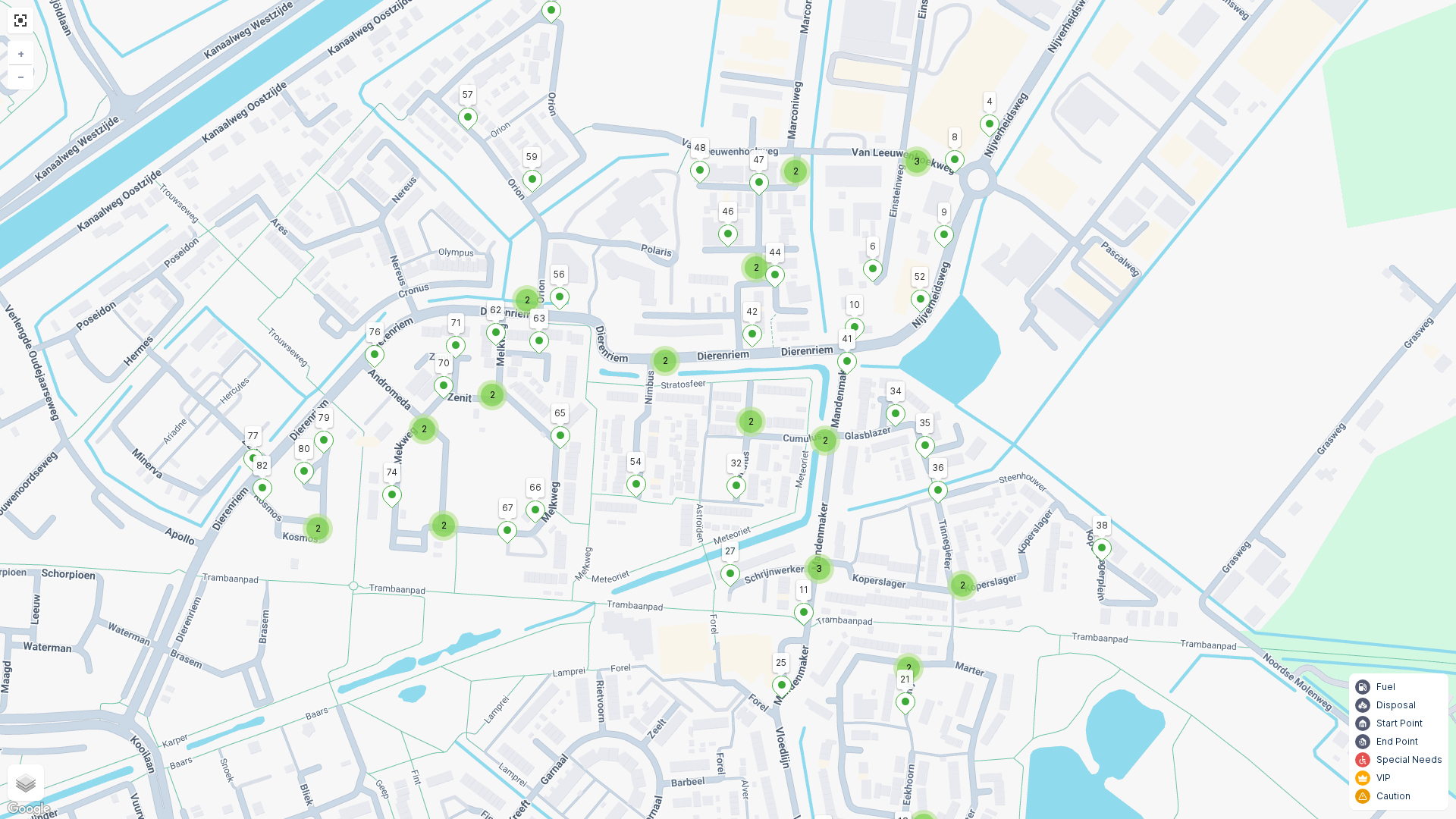
drag, startPoint x: 999, startPoint y: 279, endPoint x: 1029, endPoint y: 363, distance: 89.2
click at [1029, 363] on div "2 3 2 2 2 2 3 2 2 2 2 2 2 2 2 2 3 38 58 25 57 76 1 2 36 27 4 48 42 32 9 54 65 5…" at bounding box center [728, 410] width 1456 height 819
